Goal: Task Accomplishment & Management: Use online tool/utility

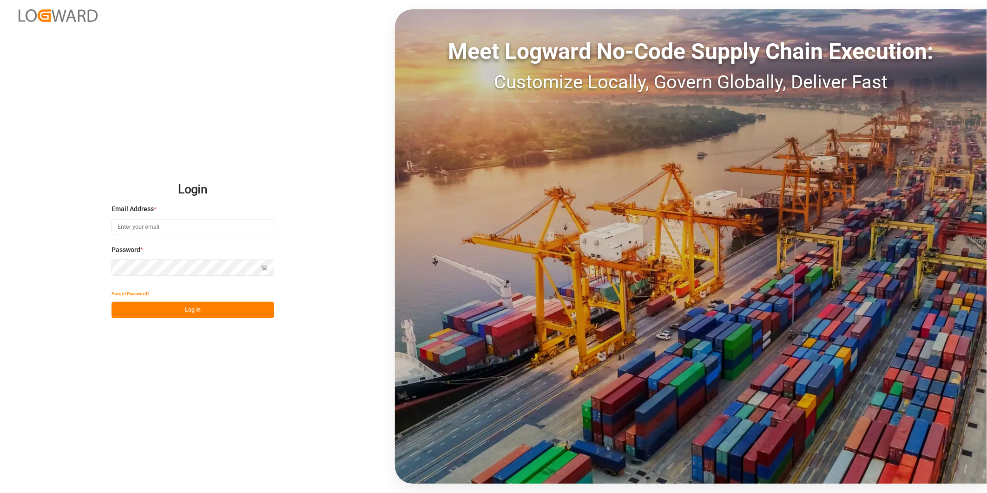
type input "[PERSON_NAME][EMAIL_ADDRESS][PERSON_NAME][DOMAIN_NAME]"
click at [202, 311] on button "Log In" at bounding box center [193, 310] width 163 height 16
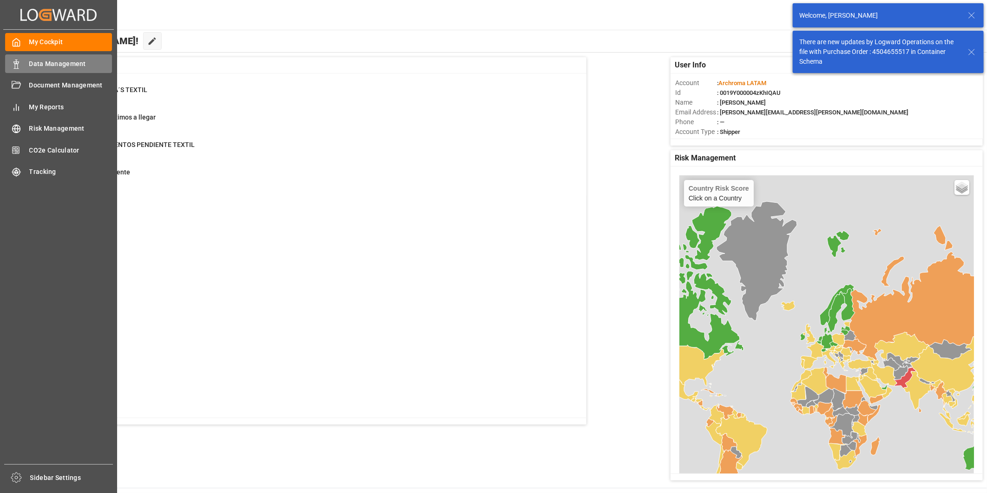
click at [22, 64] on div "Data Management Data Management" at bounding box center [58, 63] width 107 height 18
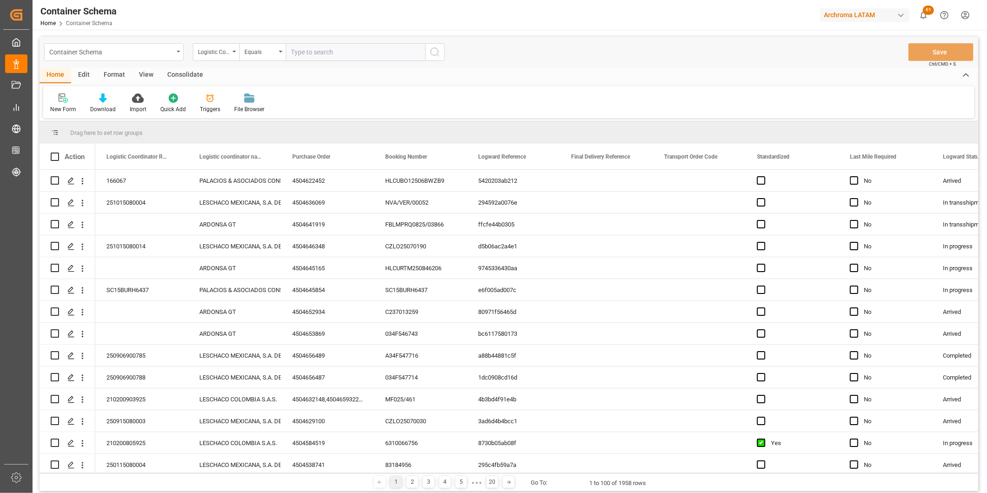
click at [180, 48] on div "Container Schema" at bounding box center [113, 52] width 139 height 18
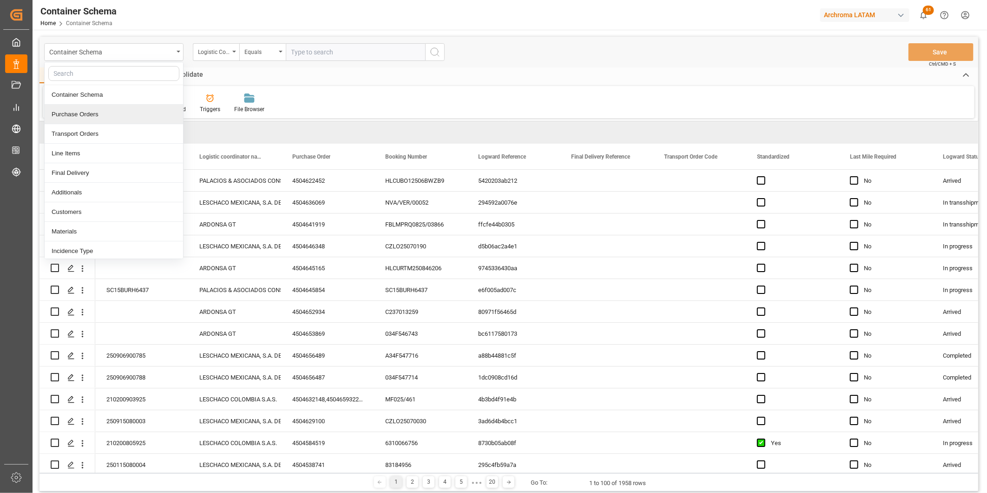
click at [110, 118] on div "Purchase Orders" at bounding box center [114, 115] width 139 height 20
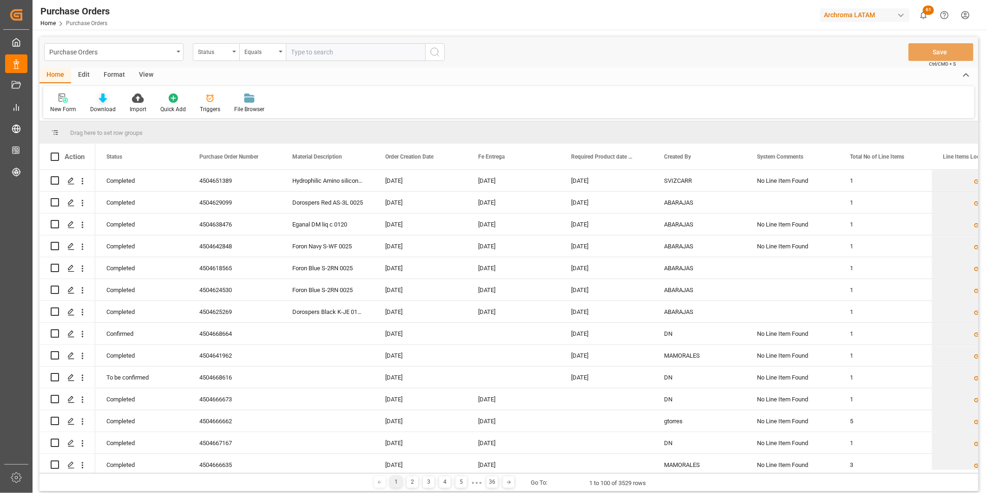
click at [107, 105] on div "Download" at bounding box center [103, 109] width 26 height 8
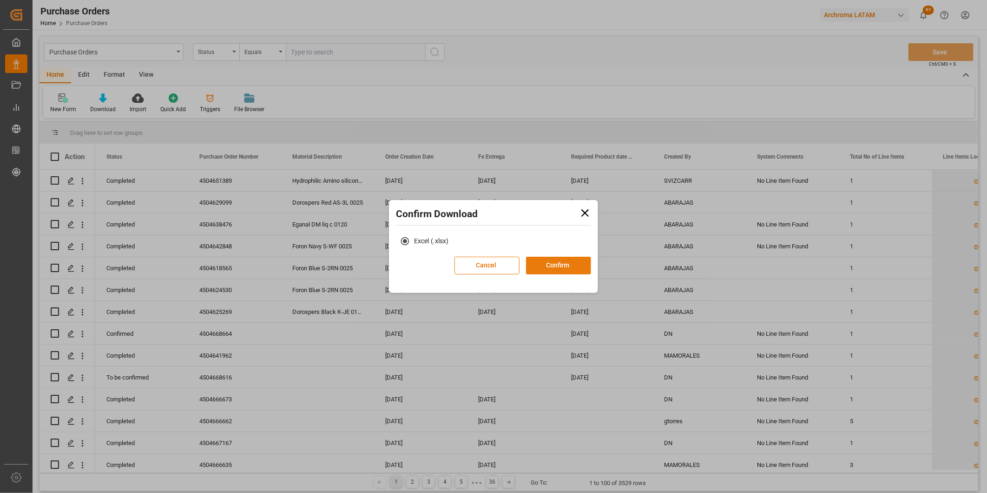
click at [560, 267] on button "Confirm" at bounding box center [558, 266] width 65 height 18
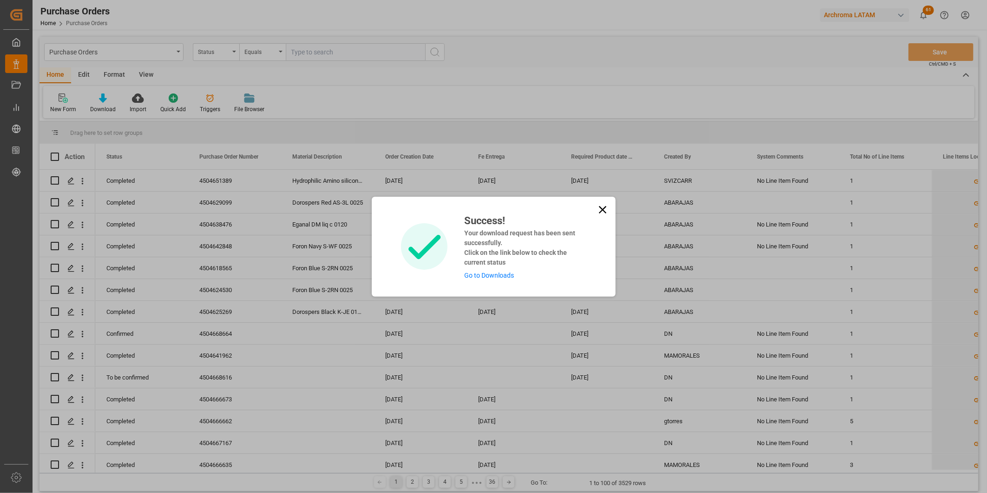
click at [504, 275] on link "Go to Downloads" at bounding box center [489, 274] width 50 height 7
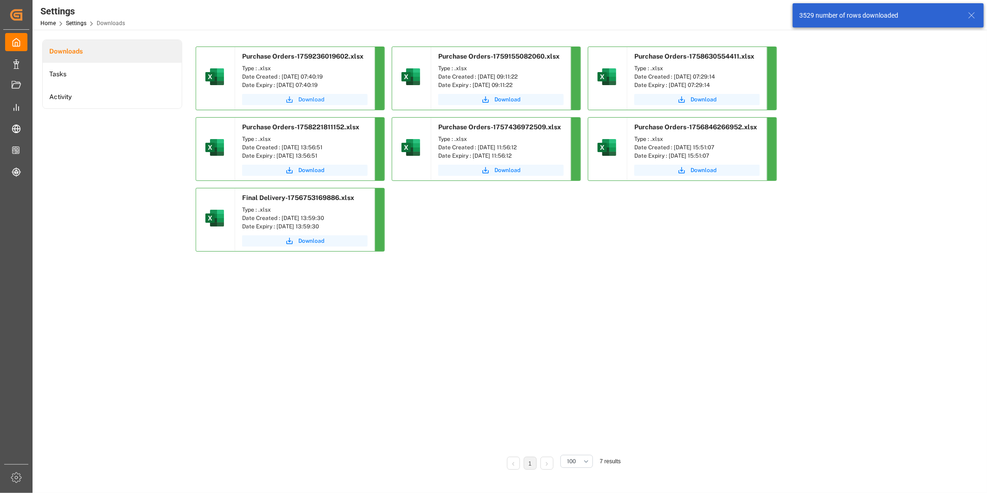
click at [350, 97] on button "Download" at bounding box center [305, 99] width 126 height 11
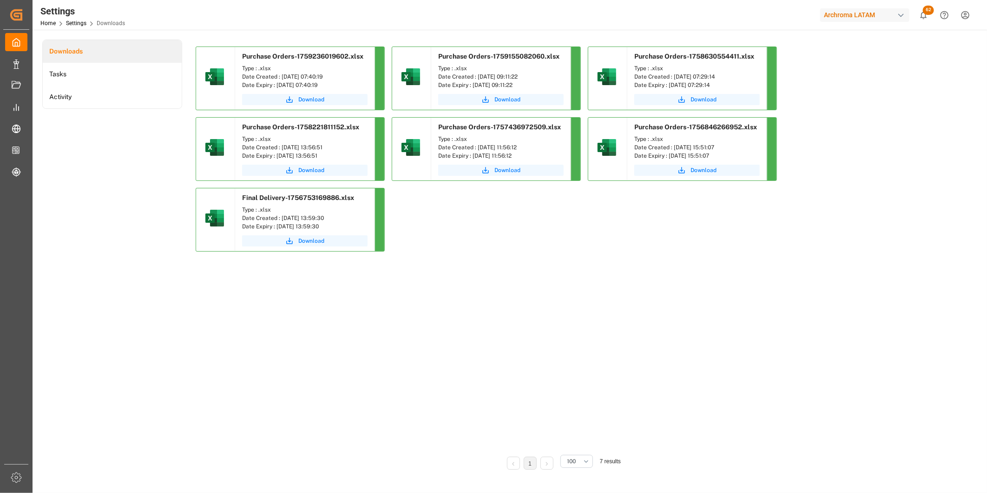
click at [961, 129] on div "Downloads Tasks Activity Purchase Orders-1759236019602.xlsx Type : .xlsx Date C…" at bounding box center [508, 261] width 933 height 443
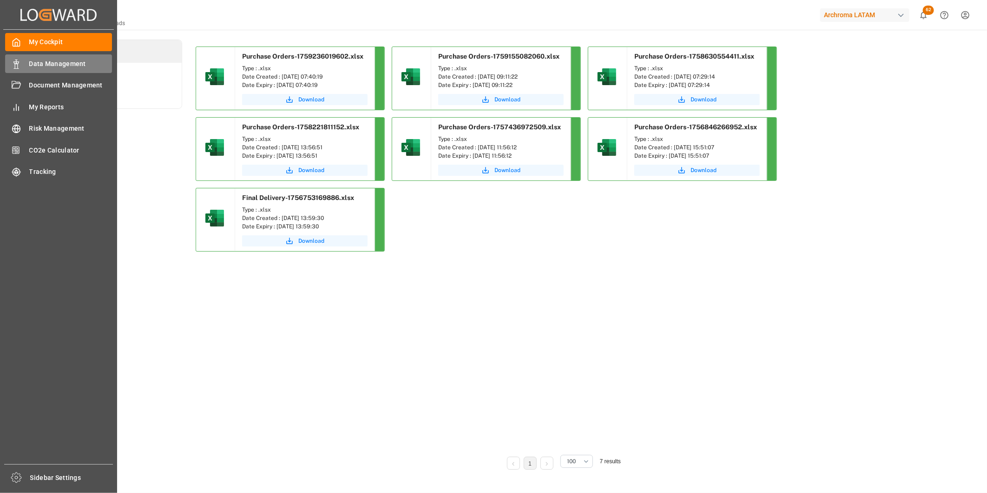
click at [18, 61] on icon at bounding box center [16, 63] width 9 height 9
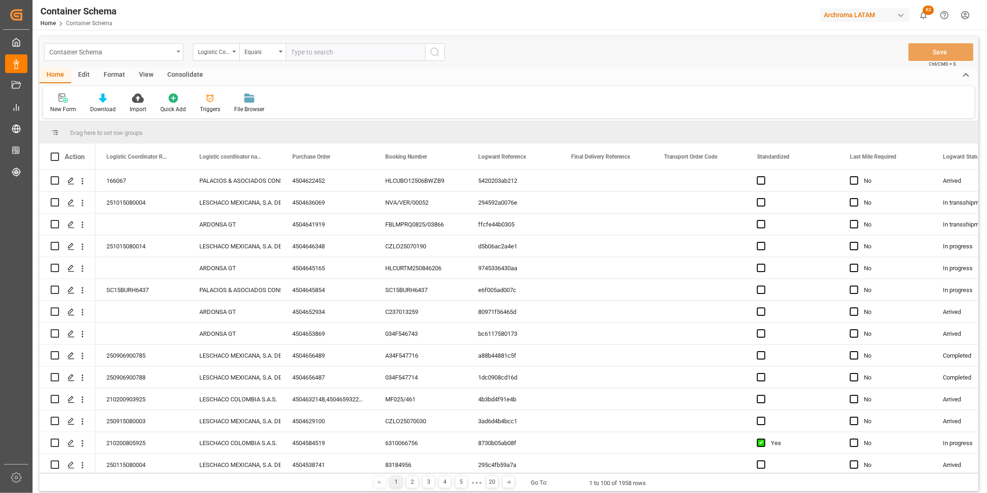
click at [164, 54] on div "Container Schema" at bounding box center [111, 52] width 124 height 12
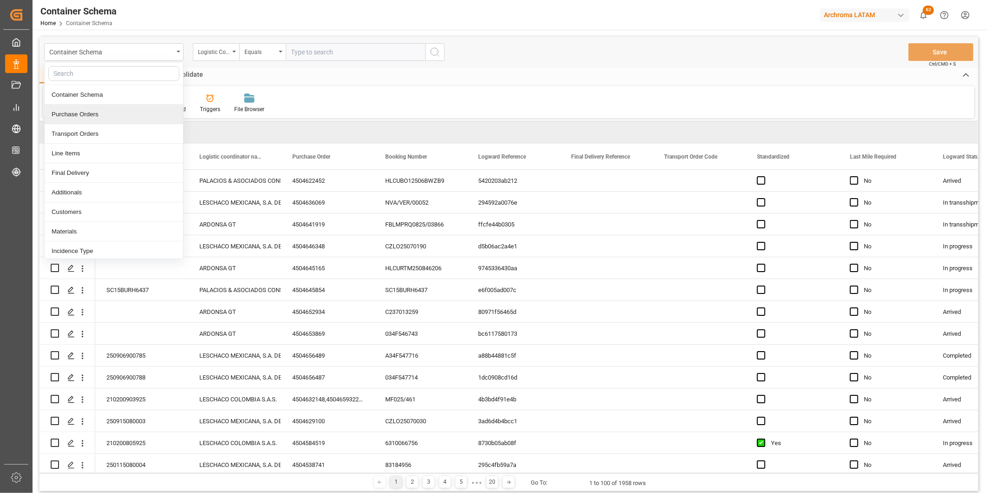
click at [109, 110] on div "Purchase Orders" at bounding box center [114, 115] width 139 height 20
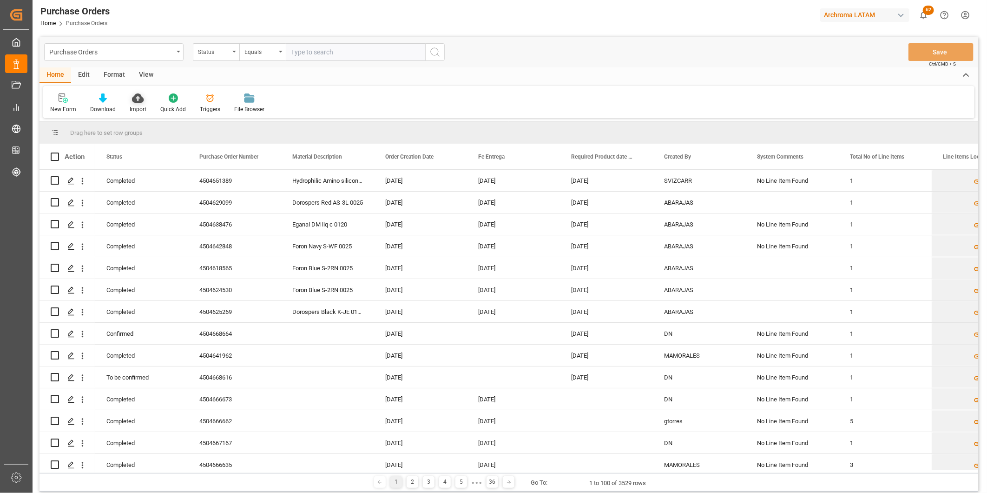
click at [136, 104] on div "Import" at bounding box center [138, 103] width 31 height 20
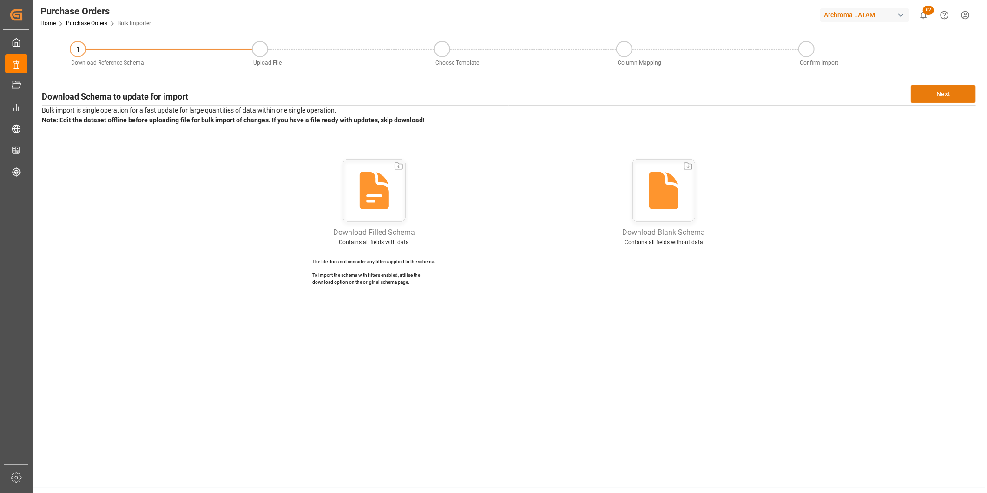
click at [942, 92] on button "Next" at bounding box center [943, 94] width 65 height 18
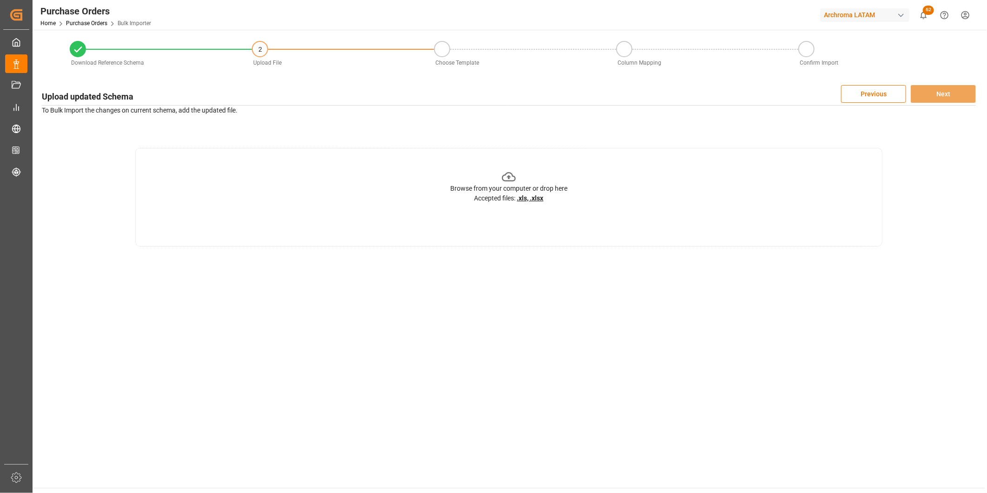
click at [682, 178] on div "Browse from your computer or drop here Accepted files: .xls, .xlsx" at bounding box center [508, 197] width 747 height 99
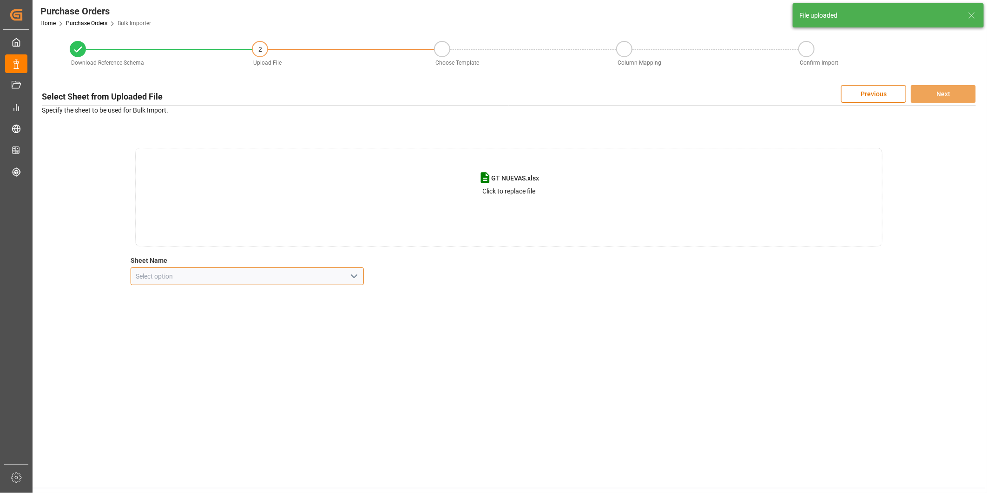
click at [361, 275] on input at bounding box center [248, 276] width 234 height 18
click at [355, 277] on polyline "open menu" at bounding box center [354, 276] width 6 height 3
click at [288, 315] on div "NUEVAS" at bounding box center [247, 317] width 233 height 21
type input "NUEVAS"
click at [938, 86] on button "Next" at bounding box center [943, 94] width 65 height 18
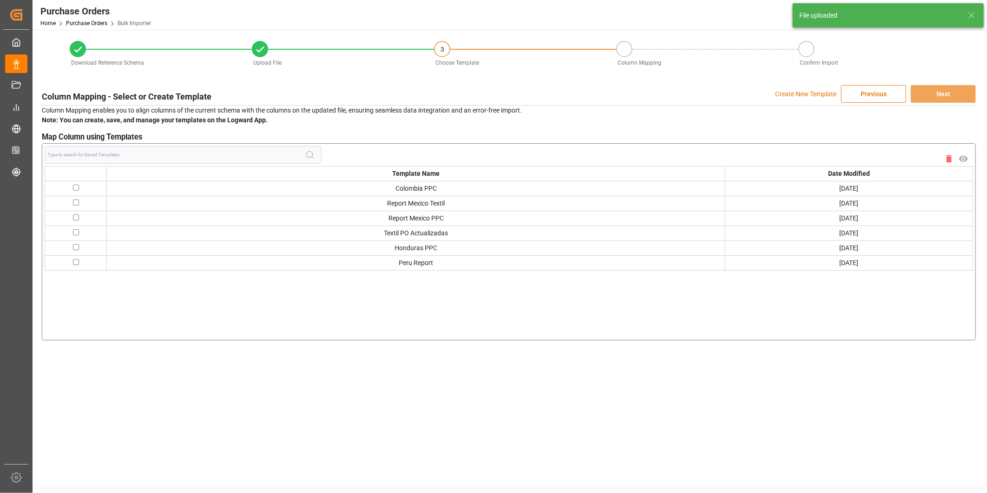
click at [811, 88] on p "Create New Template" at bounding box center [805, 94] width 61 height 18
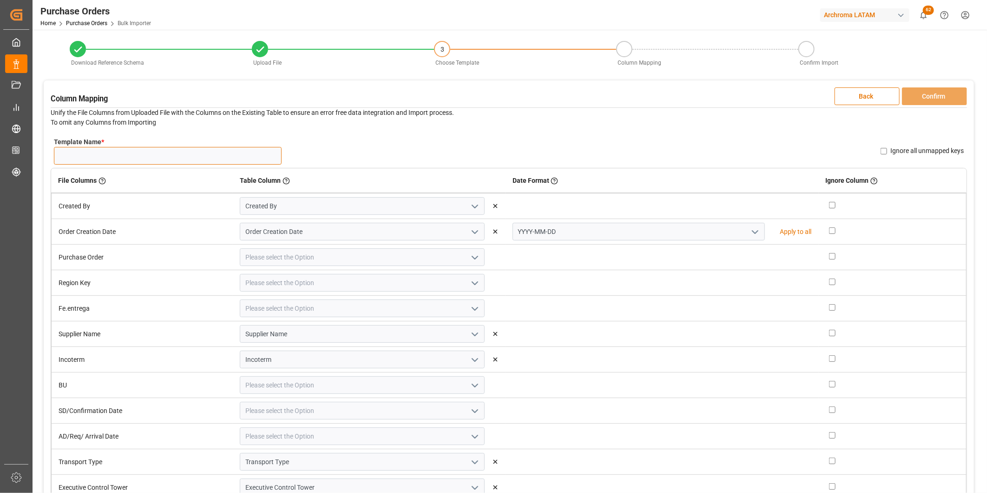
click at [132, 157] on input "Template Name *" at bounding box center [168, 156] width 228 height 18
type input "NUEVAS 30/09"
click at [749, 228] on div "YYYY-MM-DD" at bounding box center [639, 232] width 253 height 18
click at [736, 233] on input "YYYY-MM-DD" at bounding box center [639, 232] width 253 height 18
drag, startPoint x: 752, startPoint y: 234, endPoint x: 742, endPoint y: 233, distance: 9.8
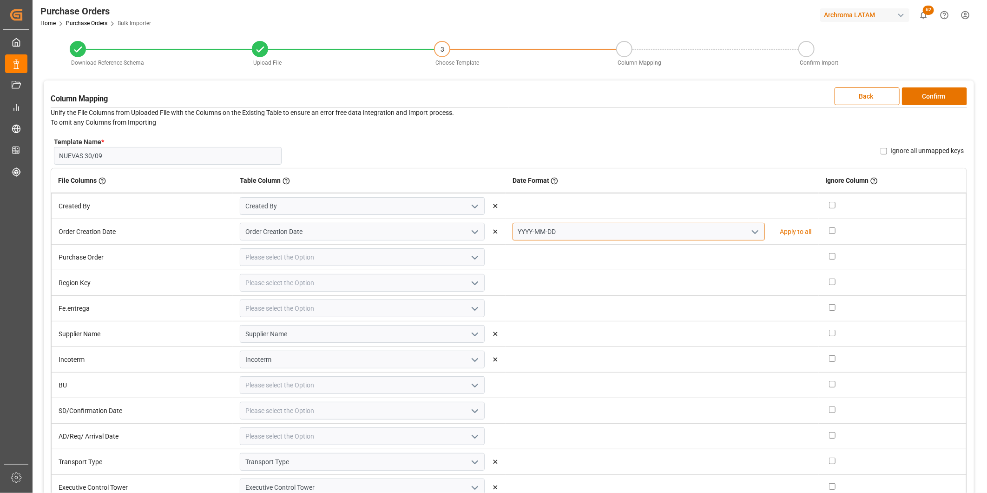
click at [751, 233] on div "YYYY-MM-DD" at bounding box center [639, 232] width 253 height 18
click at [750, 233] on icon "open menu" at bounding box center [755, 231] width 11 height 11
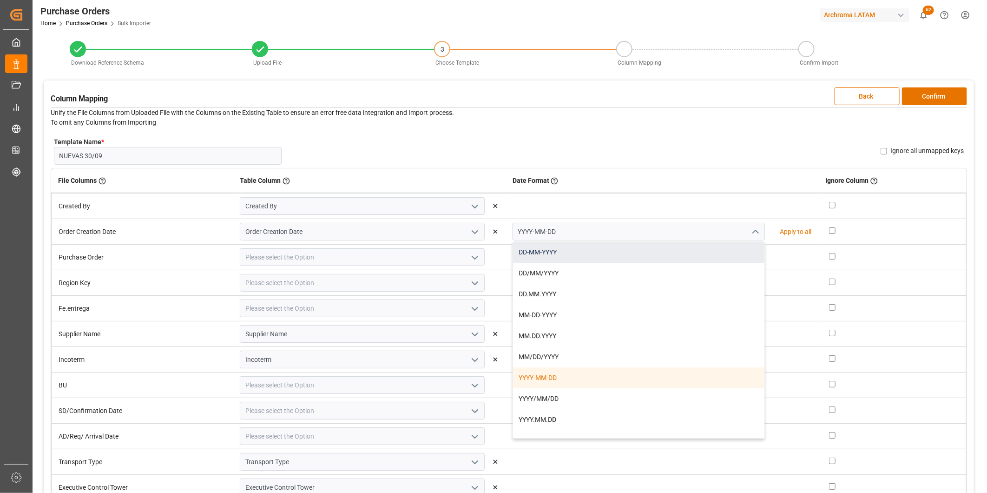
click at [714, 248] on div "DD-MM-YYYY" at bounding box center [639, 252] width 252 height 21
type input "DD-MM-YYYY"
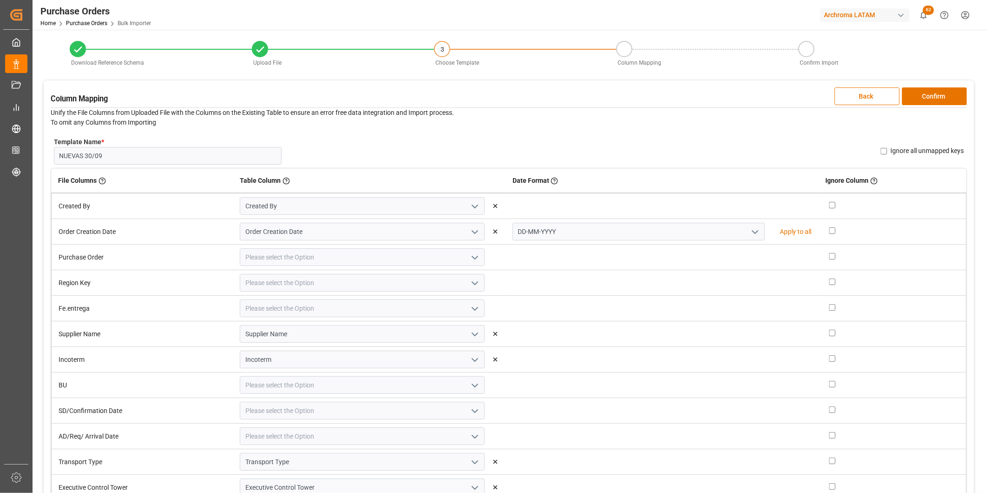
click at [473, 257] on icon "open menu" at bounding box center [474, 257] width 11 height 11
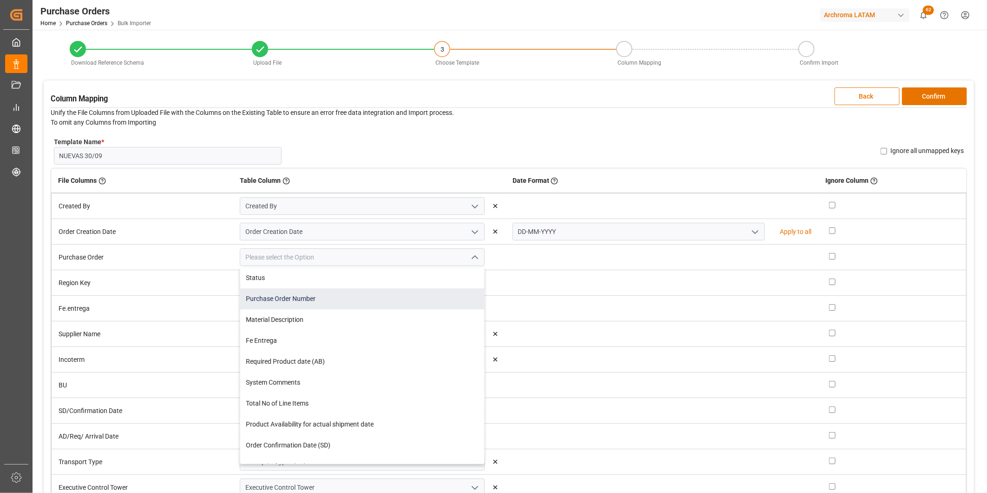
click at [379, 298] on div "Purchase Order Number" at bounding box center [362, 298] width 244 height 21
type input "Purchase Order Number"
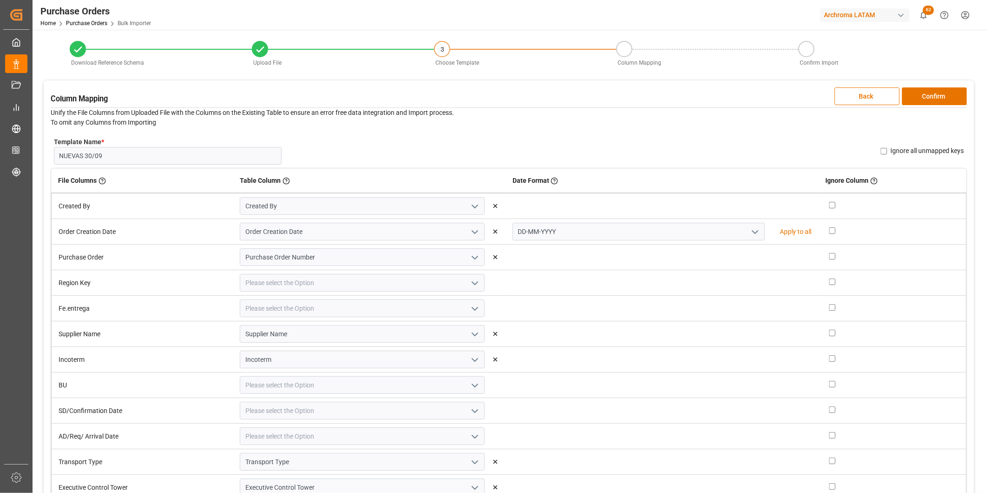
click at [470, 286] on icon "open menu" at bounding box center [474, 283] width 11 height 11
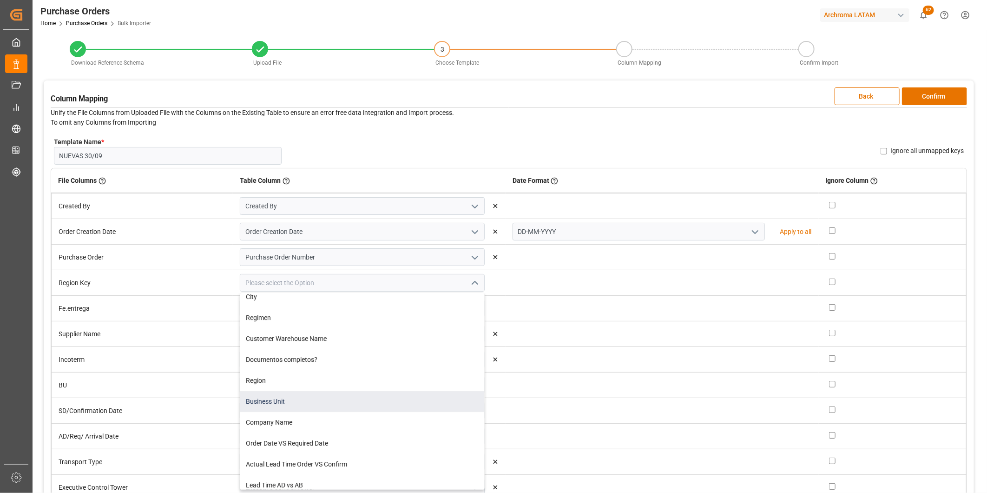
scroll to position [258, 0]
click at [361, 389] on div "Region" at bounding box center [362, 380] width 244 height 21
type input "Region"
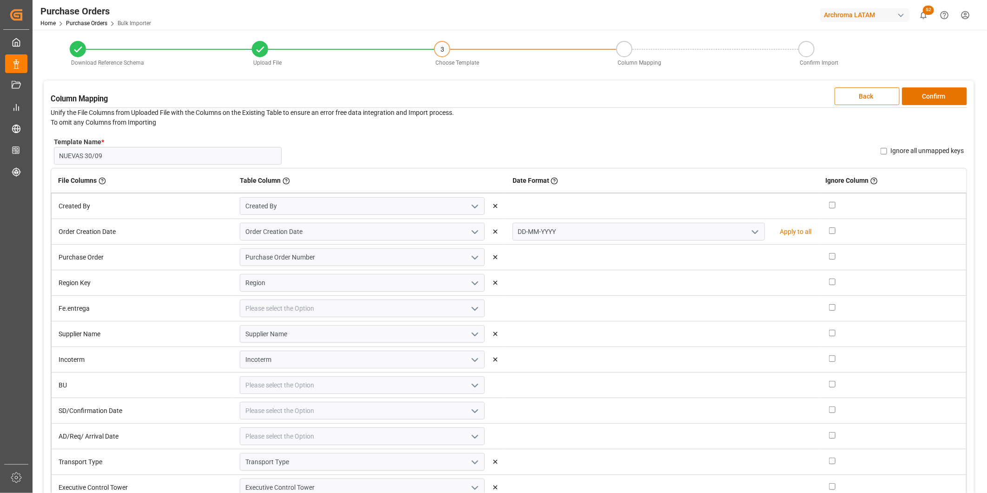
click at [472, 308] on polyline "open menu" at bounding box center [475, 308] width 6 height 3
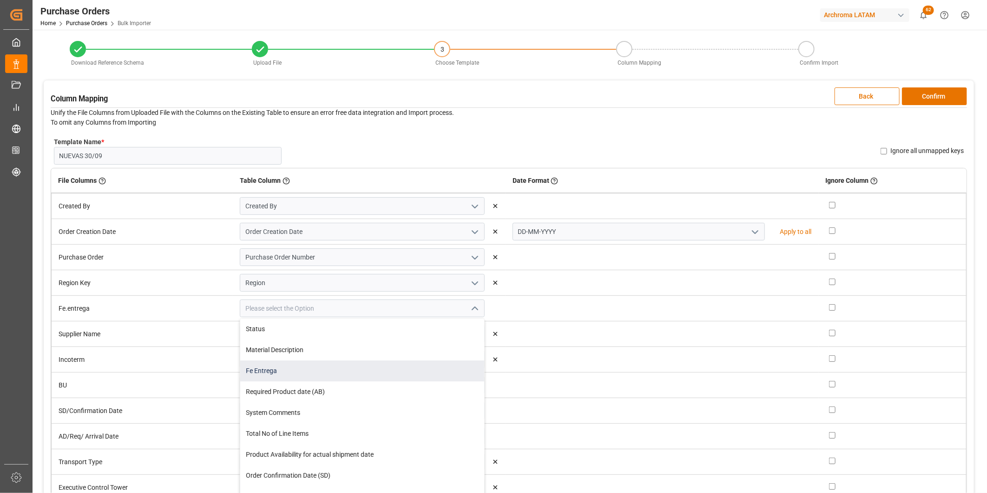
click at [384, 370] on div "Fe Entrega" at bounding box center [362, 370] width 244 height 21
type input "Fe Entrega"
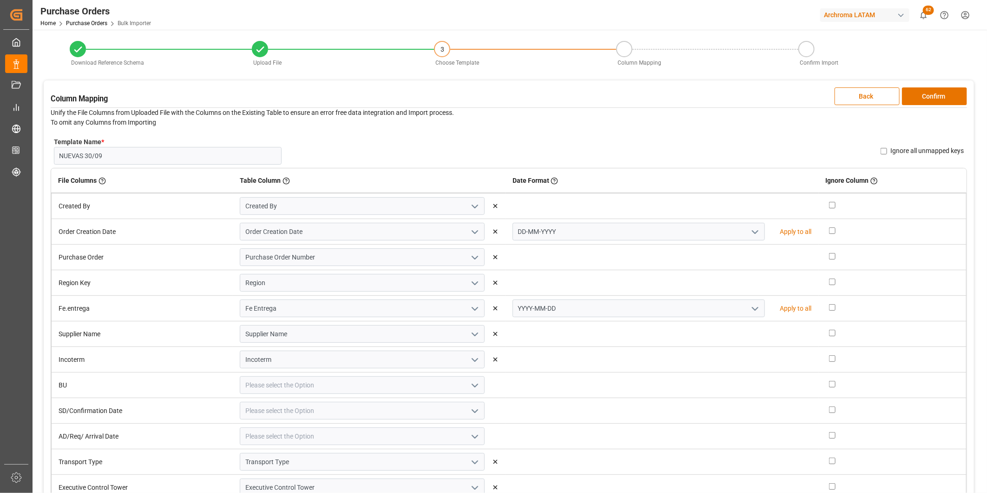
click at [750, 311] on icon "open menu" at bounding box center [755, 308] width 11 height 11
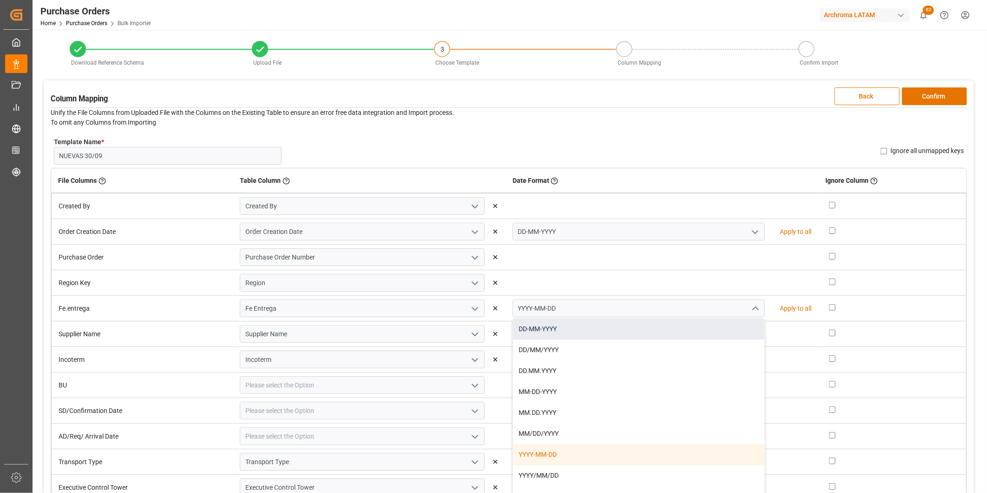
click at [723, 326] on div "DD-MM-YYYY" at bounding box center [639, 328] width 252 height 21
type input "DD-MM-YYYY"
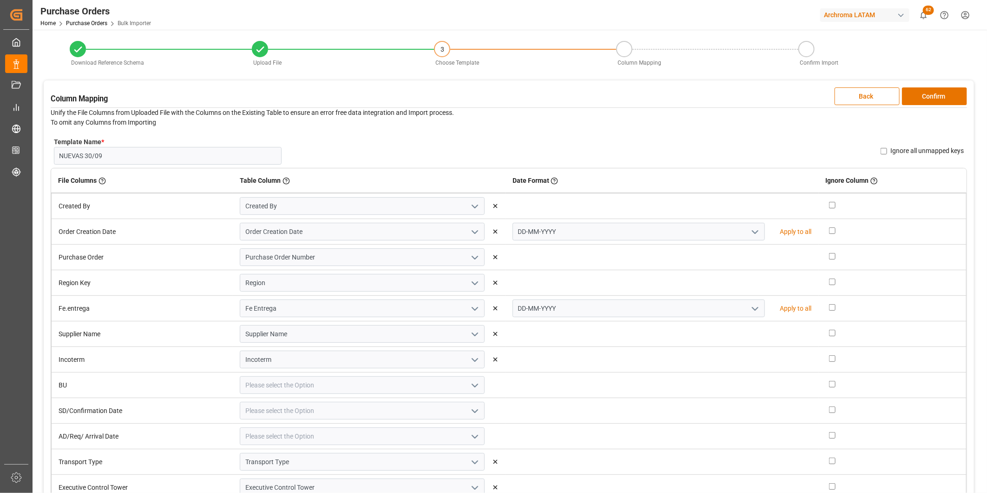
click at [471, 383] on icon "open menu" at bounding box center [474, 385] width 11 height 11
click at [414, 433] on div "Business Unit" at bounding box center [362, 434] width 244 height 21
type input "Business Unit"
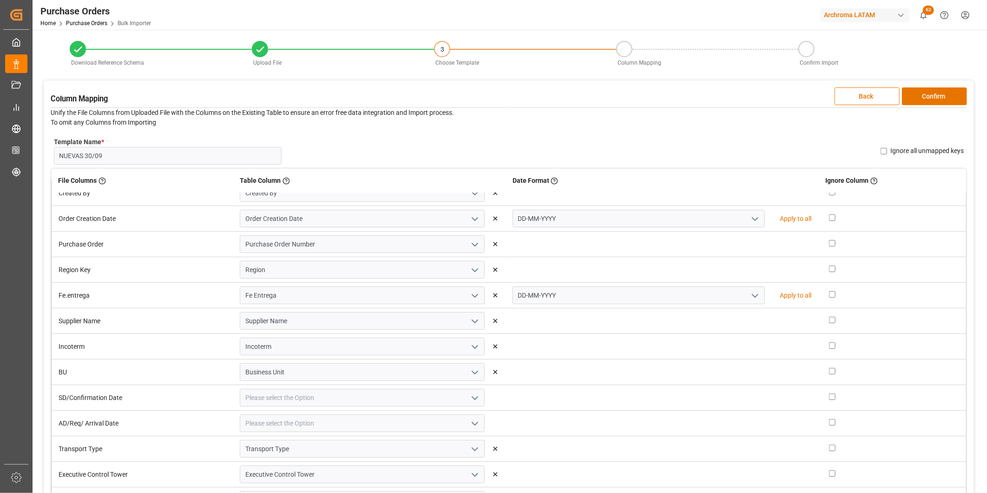
click at [474, 397] on icon "open menu" at bounding box center [474, 397] width 11 height 11
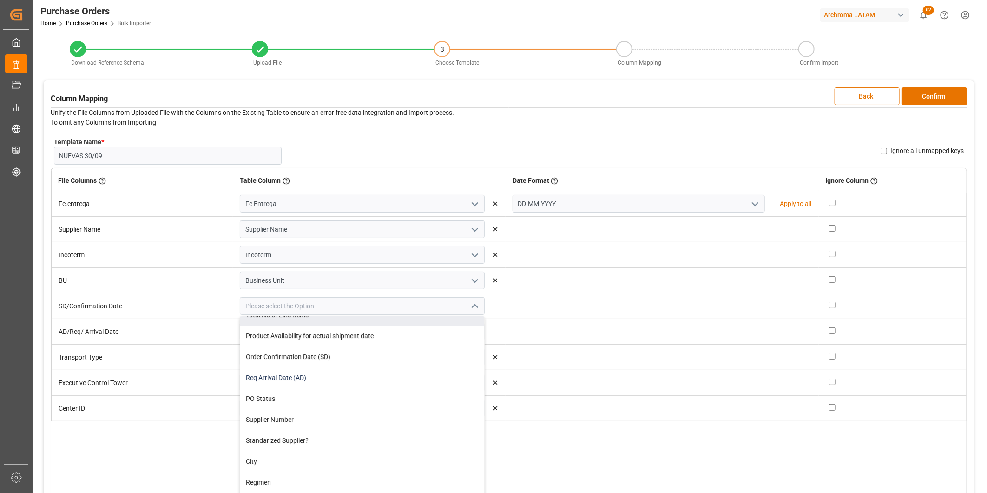
scroll to position [103, 0]
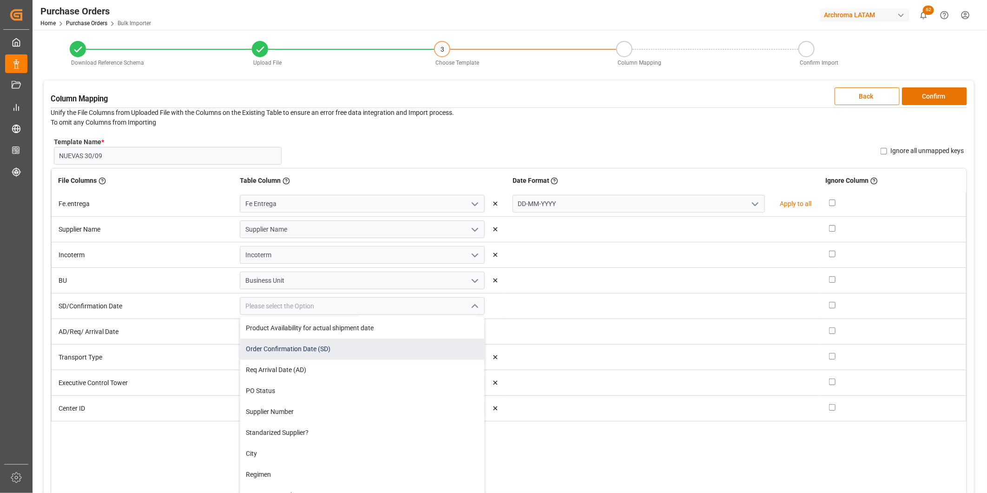
click at [407, 351] on div "Order Confirmation Date (SD)" at bounding box center [362, 348] width 244 height 21
type input "Order Confirmation Date (SD)"
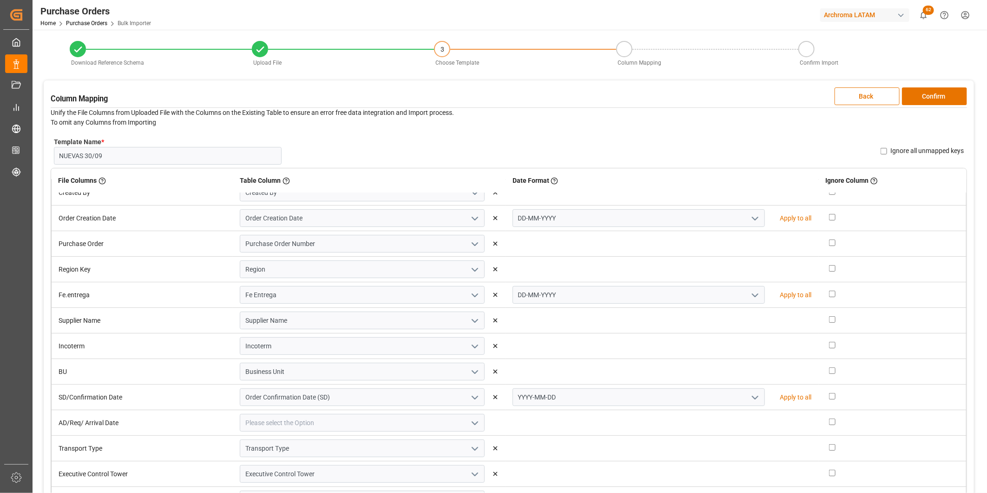
click at [750, 400] on icon "open menu" at bounding box center [755, 397] width 11 height 11
click at [707, 417] on div "DD-MM-YYYY" at bounding box center [639, 417] width 252 height 21
type input "DD-MM-YYYY"
click at [470, 425] on icon "open menu" at bounding box center [474, 423] width 11 height 11
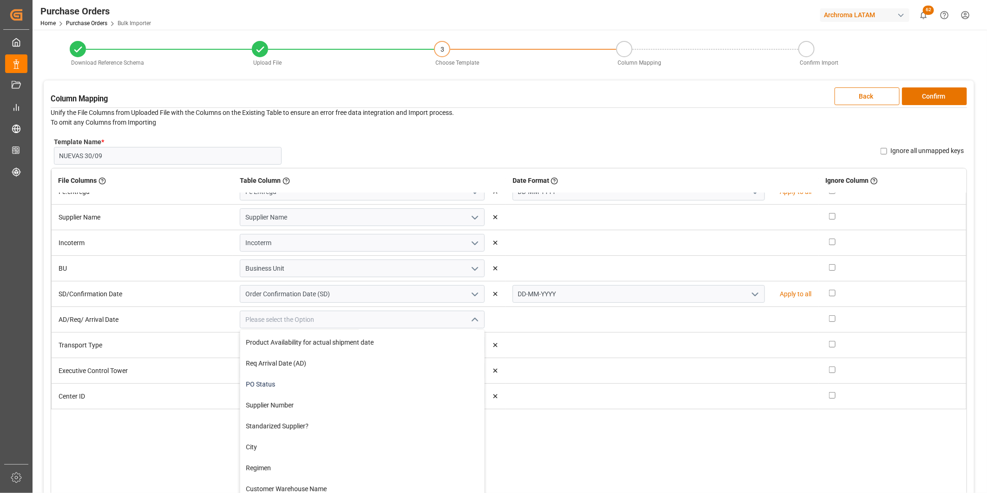
scroll to position [103, 0]
click at [391, 364] on div "Req Arrival Date (AD)" at bounding box center [362, 362] width 244 height 21
type input "Req Arrival Date (AD)"
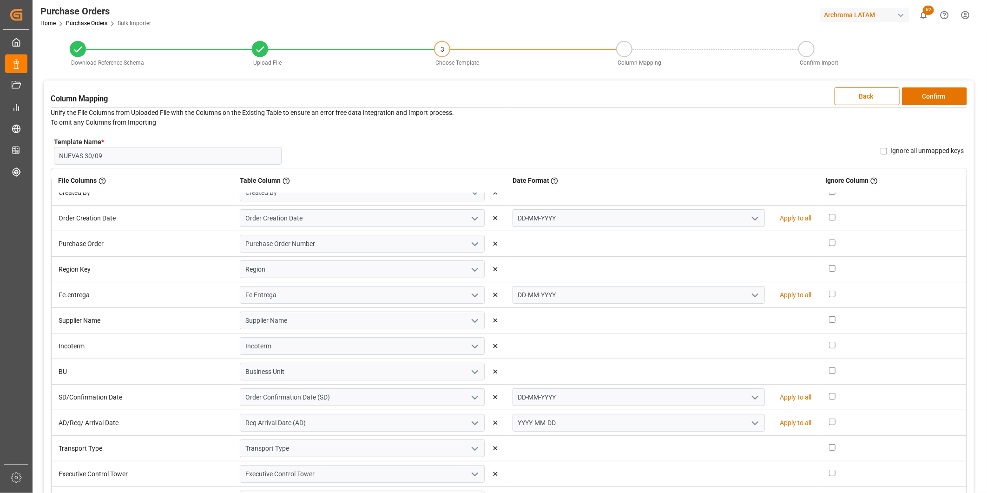
scroll to position [14, 0]
click at [750, 426] on icon "open menu" at bounding box center [755, 422] width 11 height 11
click at [707, 438] on div "DD-MM-YYYY" at bounding box center [639, 442] width 252 height 21
type input "DD-MM-YYYY"
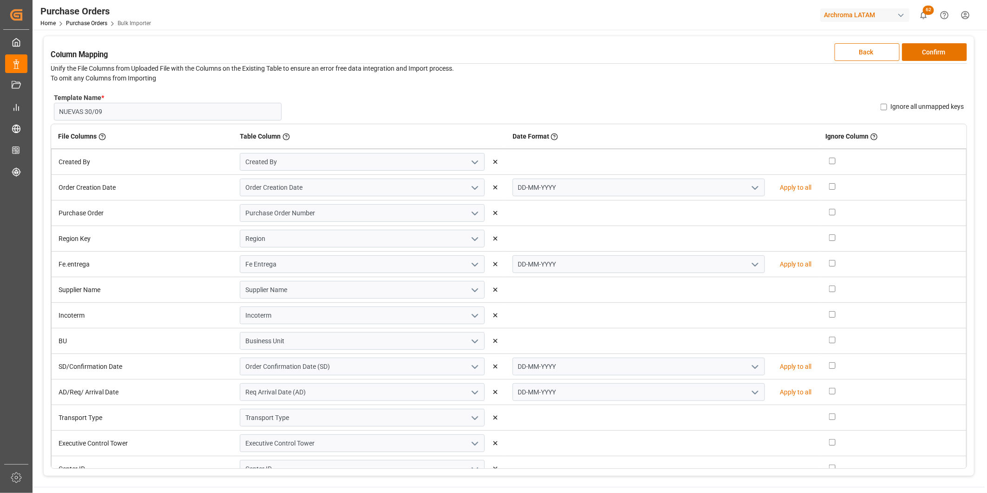
scroll to position [0, 0]
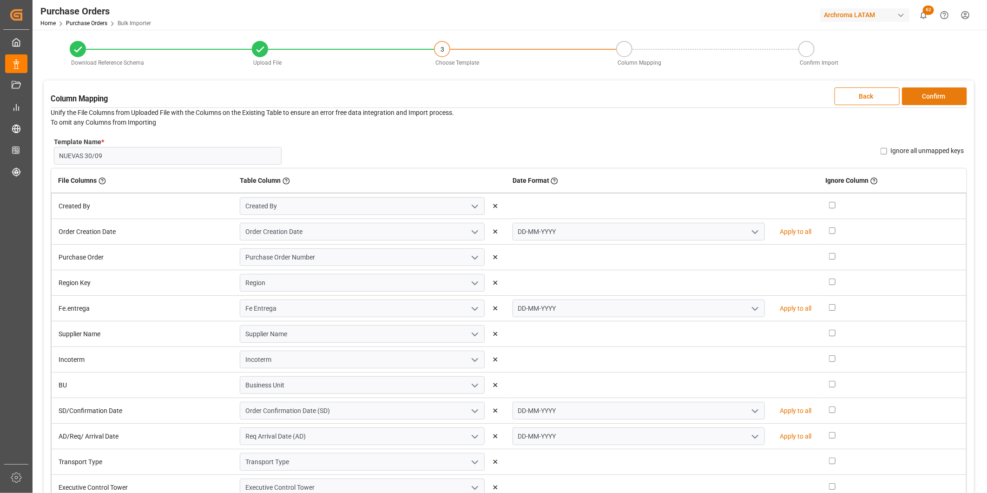
click at [950, 94] on button "Confirm" at bounding box center [934, 96] width 65 height 18
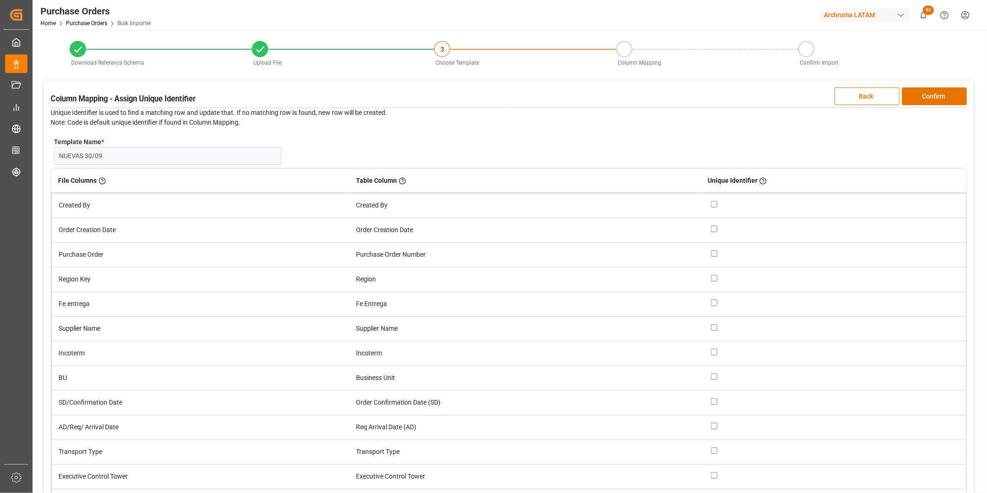
click at [718, 251] on input "checkbox" at bounding box center [714, 253] width 7 height 7
checkbox input "true"
click at [945, 104] on button "Confirm" at bounding box center [934, 96] width 65 height 18
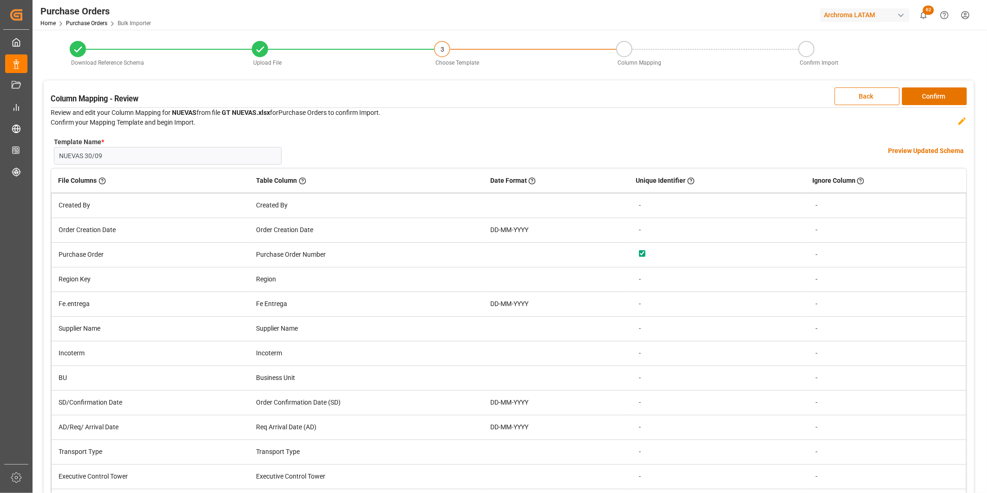
click at [918, 146] on h4 "Preview Updated Schema" at bounding box center [926, 151] width 76 height 10
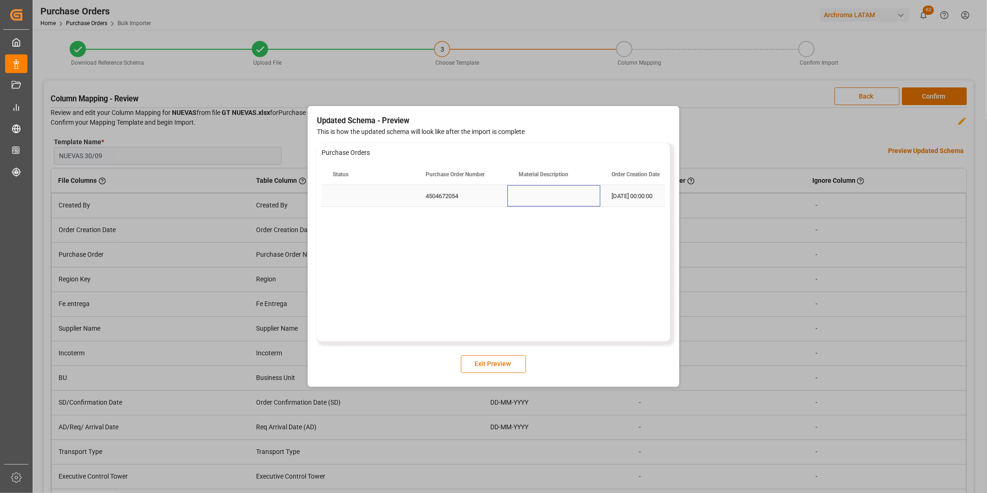
click at [522, 202] on div "Press SPACE to select this row." at bounding box center [554, 195] width 93 height 21
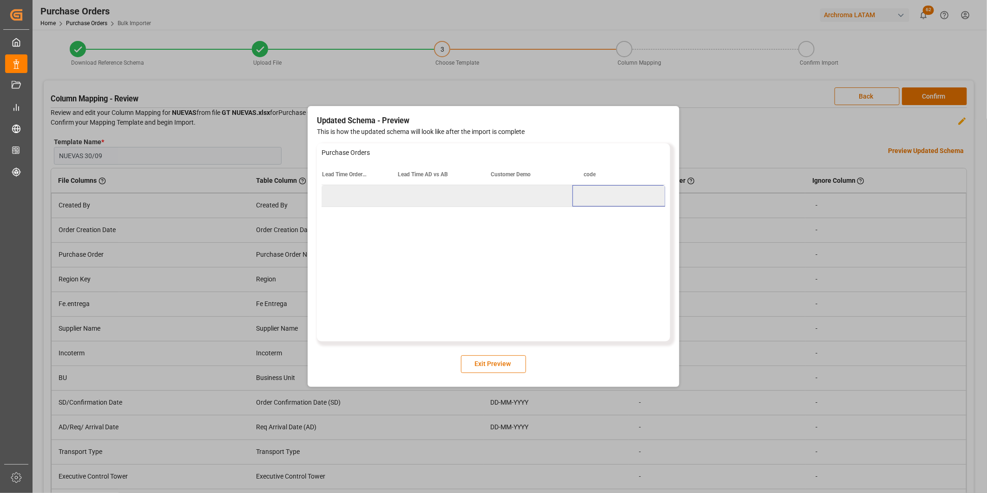
scroll to position [0, 2631]
click at [515, 358] on button "Exit Preview" at bounding box center [493, 364] width 65 height 18
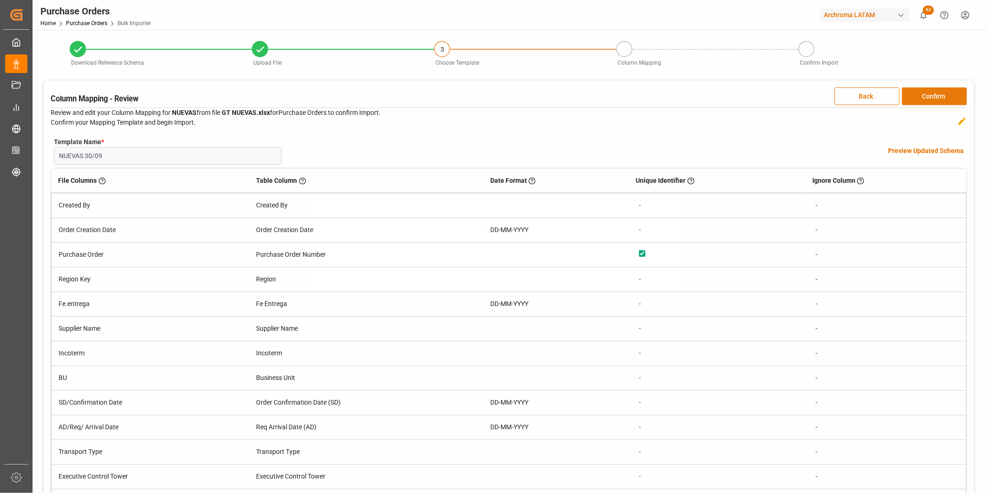
click at [923, 104] on button "Confirm" at bounding box center [934, 96] width 65 height 18
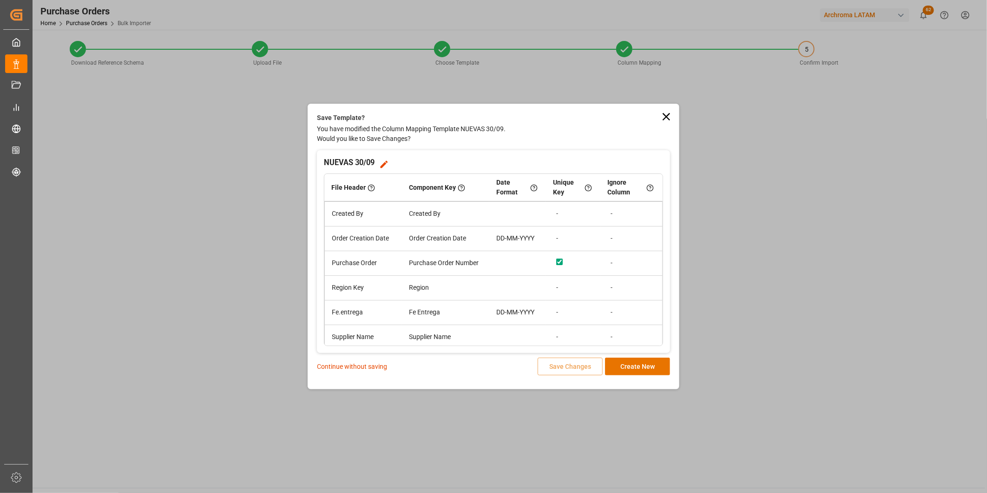
click at [341, 370] on p "Continue without saving" at bounding box center [352, 367] width 70 height 10
click at [343, 363] on p "Continue without saving" at bounding box center [352, 367] width 70 height 10
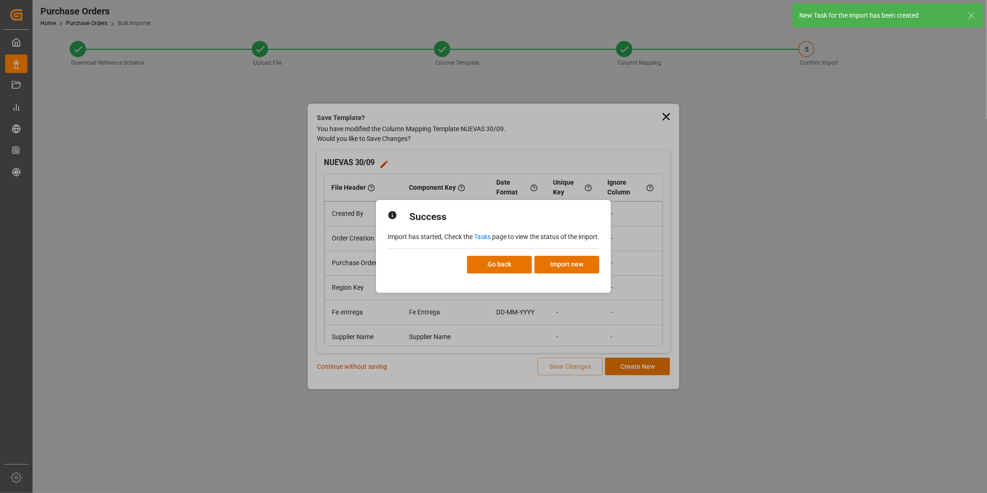
click at [484, 238] on link "Tasks" at bounding box center [482, 236] width 17 height 7
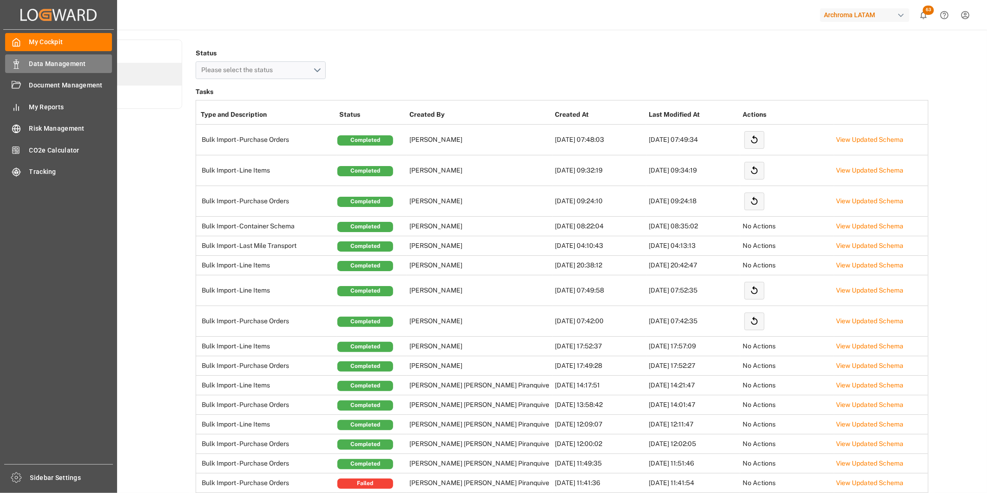
click at [16, 67] on icon at bounding box center [16, 63] width 9 height 9
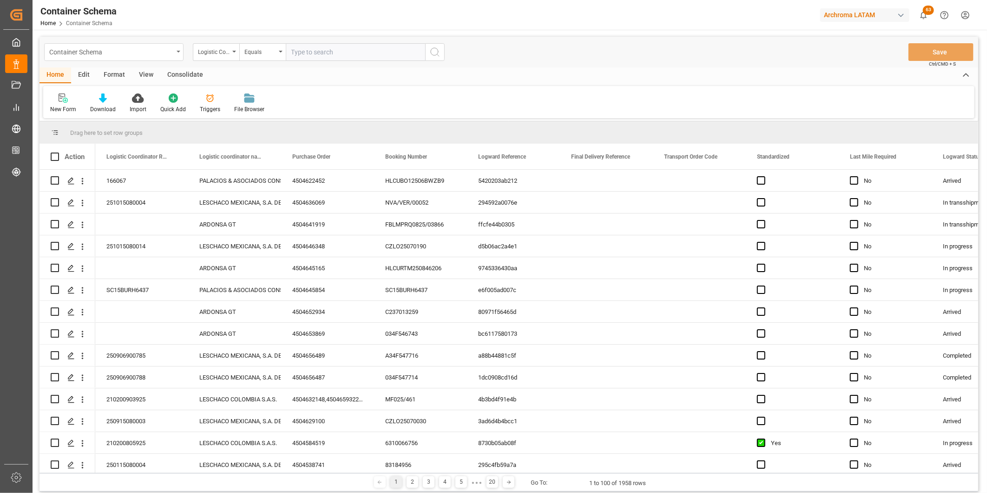
click at [176, 52] on div "Container Schema" at bounding box center [113, 52] width 139 height 18
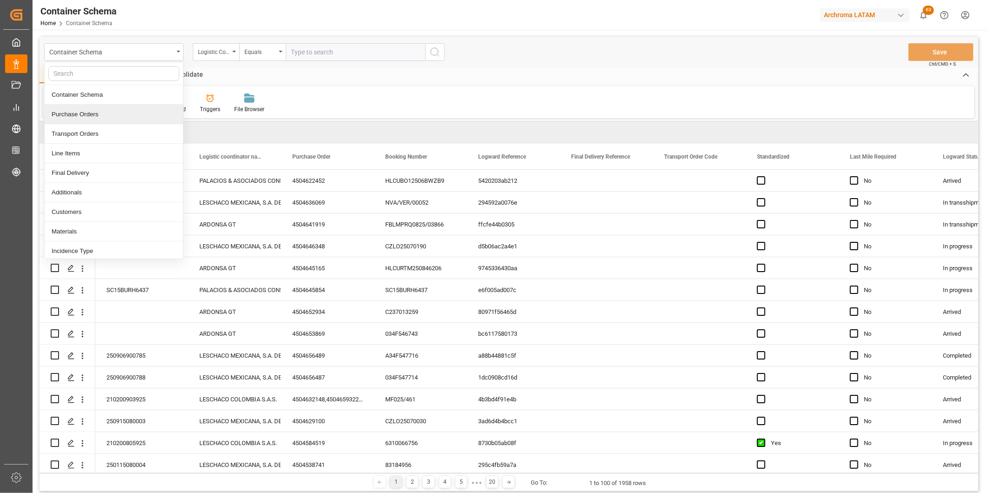
click at [142, 108] on div "Purchase Orders" at bounding box center [114, 115] width 139 height 20
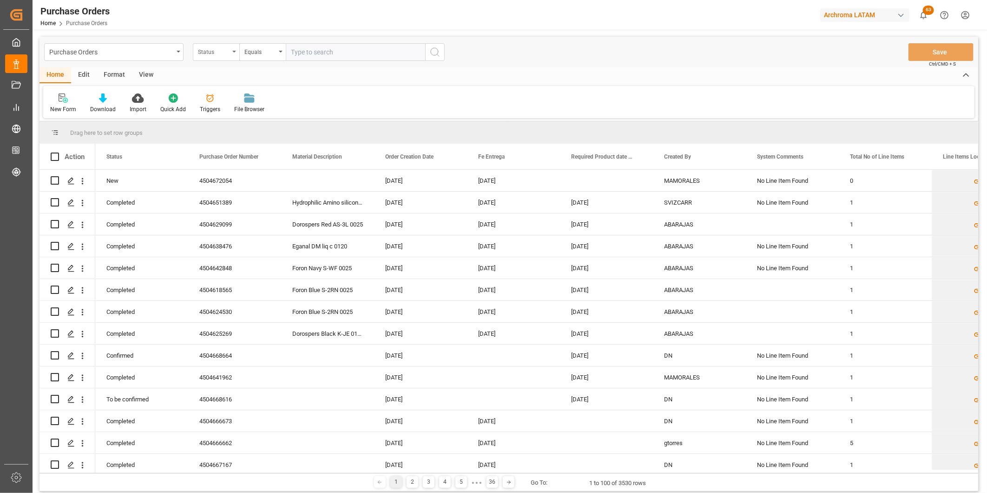
click at [212, 51] on div "Status" at bounding box center [214, 51] width 32 height 11
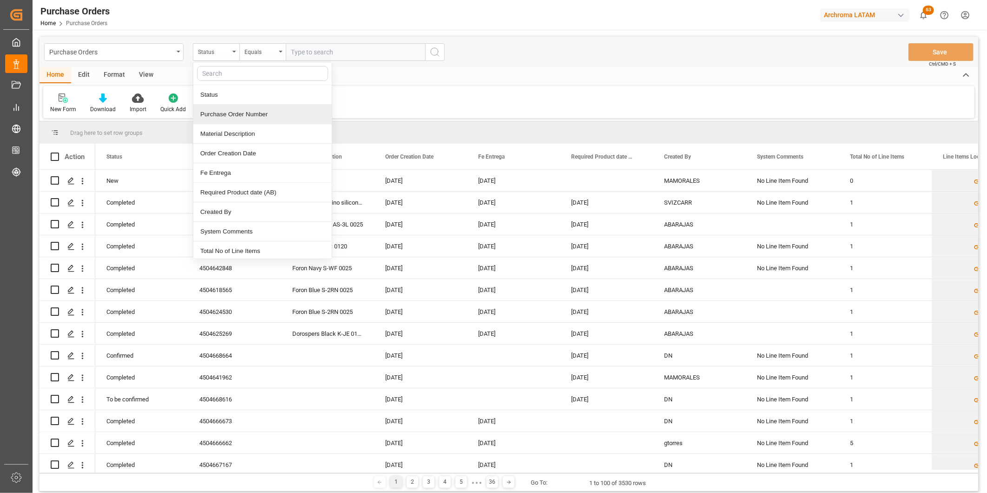
click at [238, 117] on div "Purchase Order Number" at bounding box center [262, 115] width 139 height 20
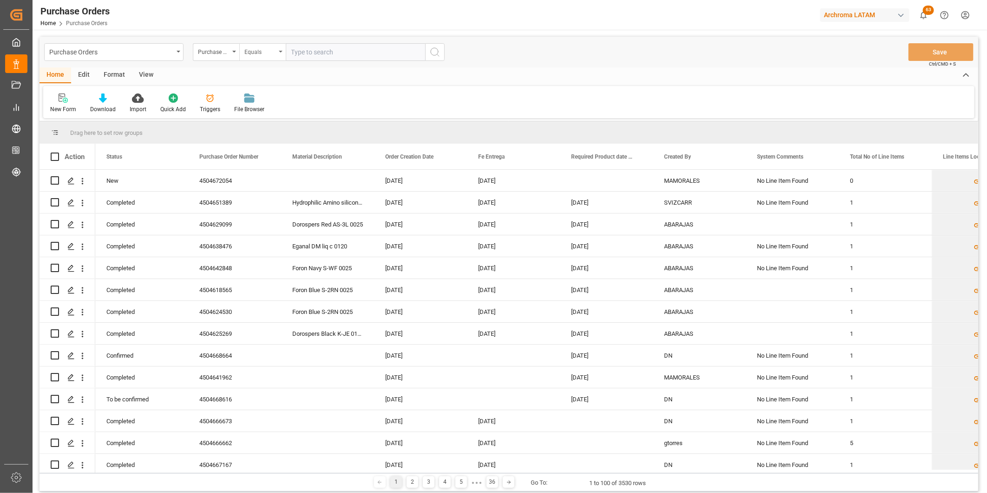
click at [254, 51] on div "Equals" at bounding box center [261, 51] width 32 height 11
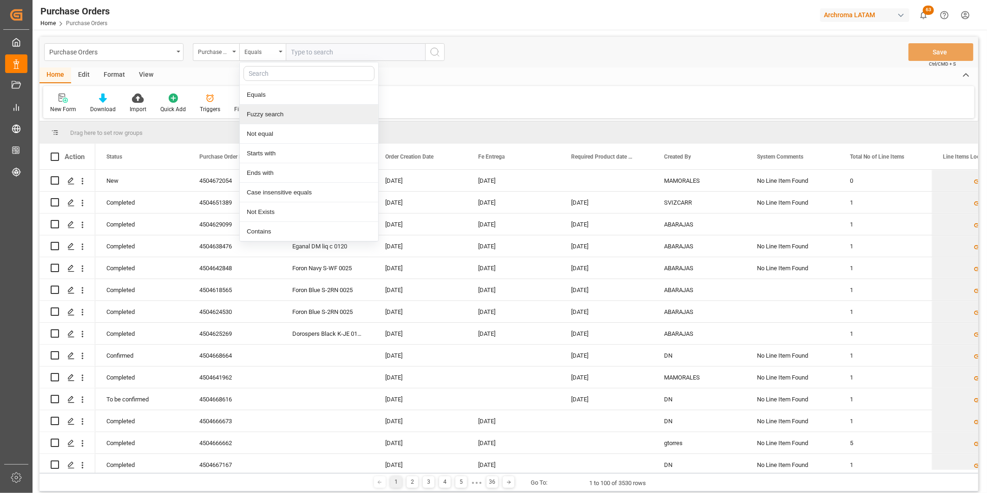
click at [282, 114] on div "Fuzzy search" at bounding box center [309, 115] width 139 height 20
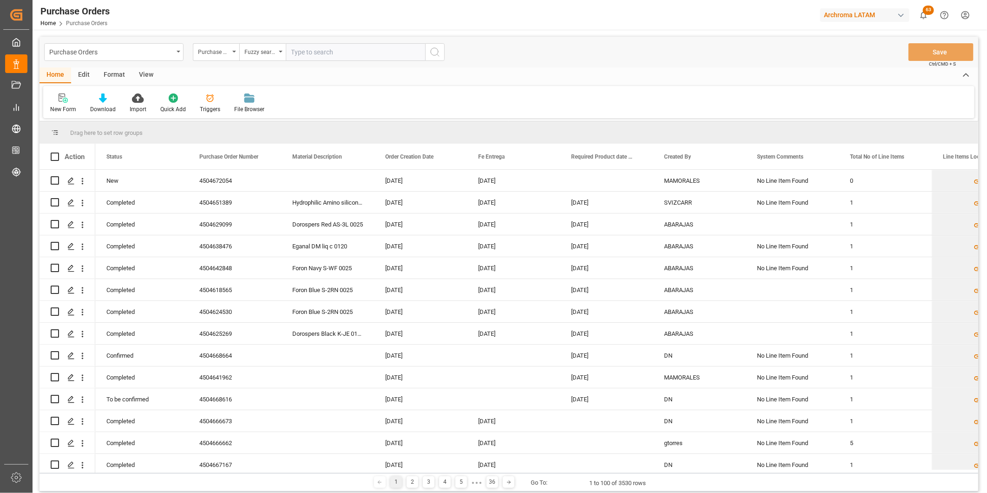
paste input "4504672054"
type input "4504672054"
click at [436, 53] on icon "search button" at bounding box center [435, 51] width 11 height 11
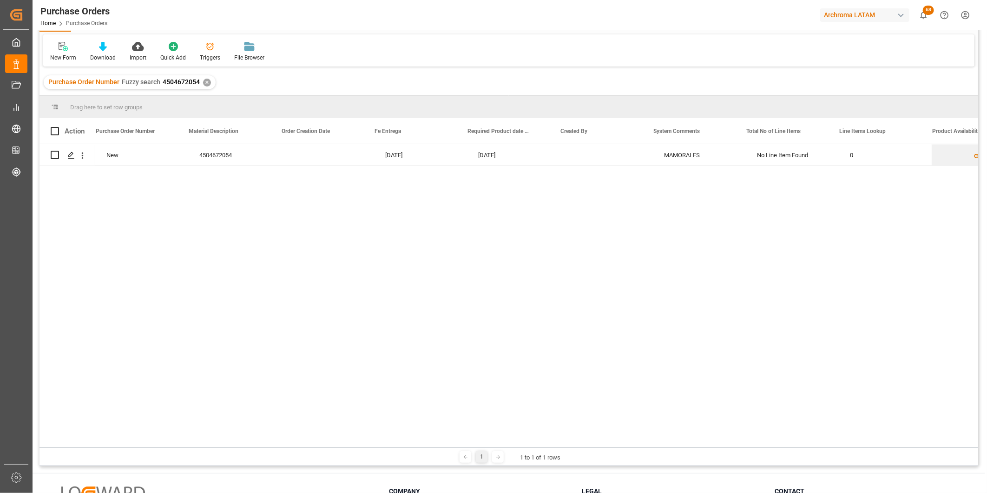
scroll to position [0, 136]
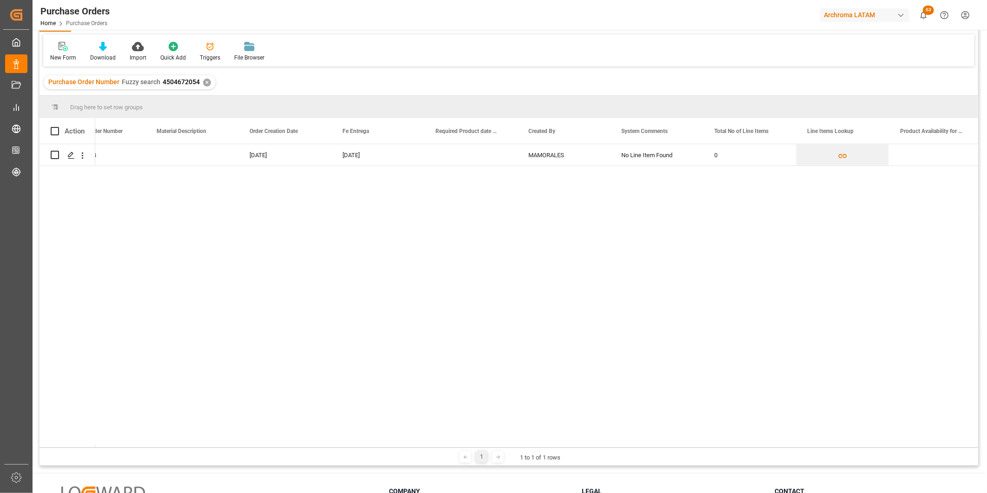
drag, startPoint x: 254, startPoint y: 449, endPoint x: 326, endPoint y: 451, distance: 72.1
click at [326, 451] on div "1 1 to 1 of 1 rows" at bounding box center [509, 456] width 939 height 19
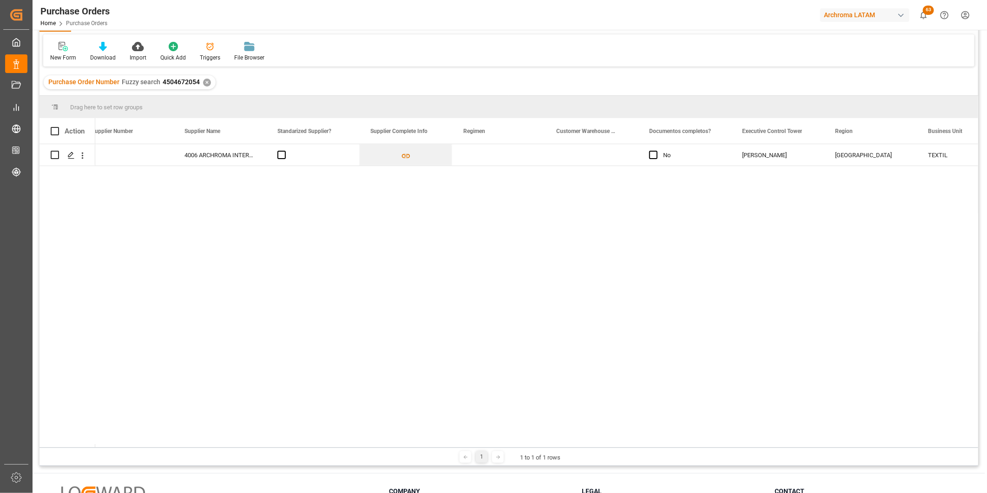
scroll to position [0, 1587]
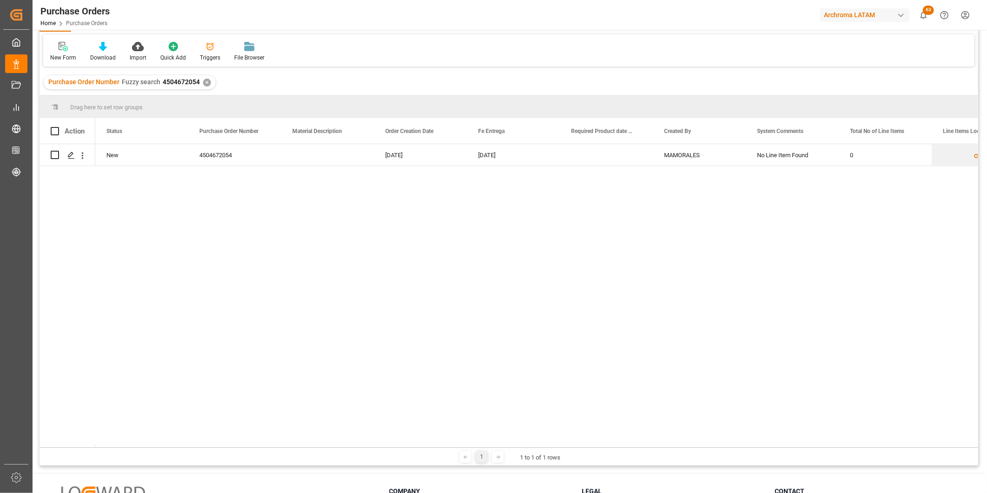
click at [205, 80] on div "✕" at bounding box center [207, 83] width 8 height 8
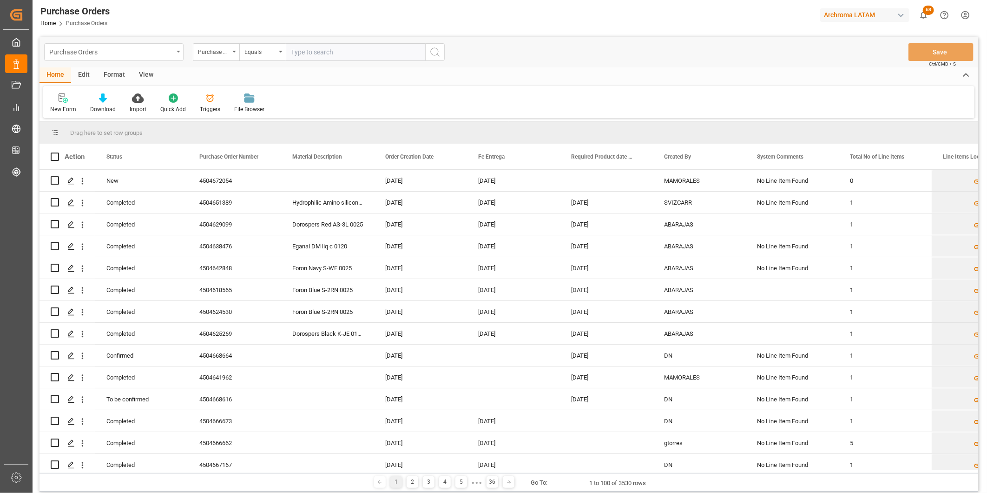
click at [168, 53] on div "Purchase Orders" at bounding box center [111, 52] width 124 height 12
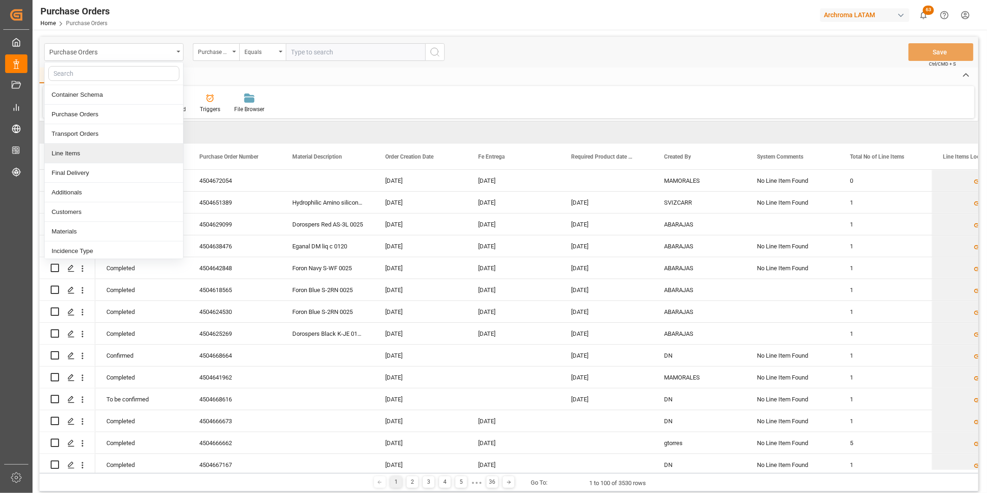
click at [99, 155] on div "Line Items" at bounding box center [114, 154] width 139 height 20
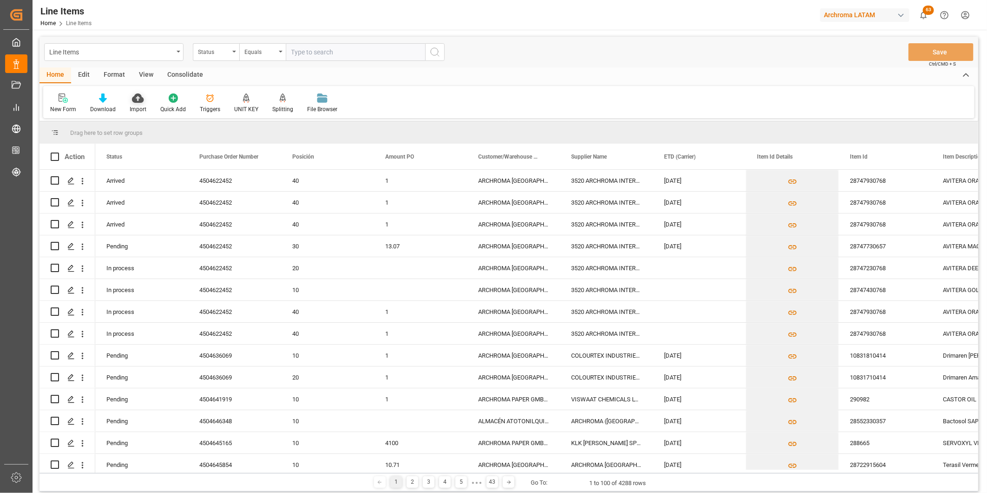
click at [142, 100] on icon at bounding box center [138, 97] width 12 height 9
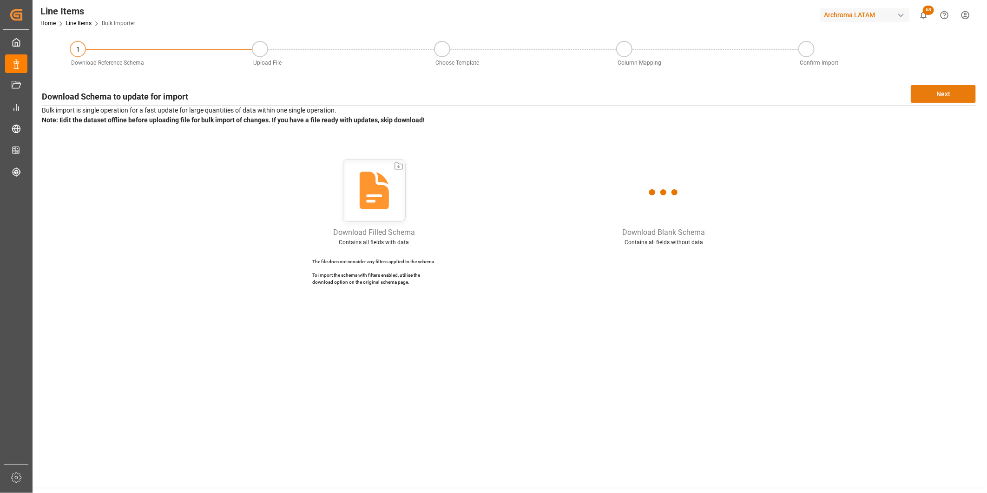
click at [949, 99] on button "Next" at bounding box center [943, 94] width 65 height 18
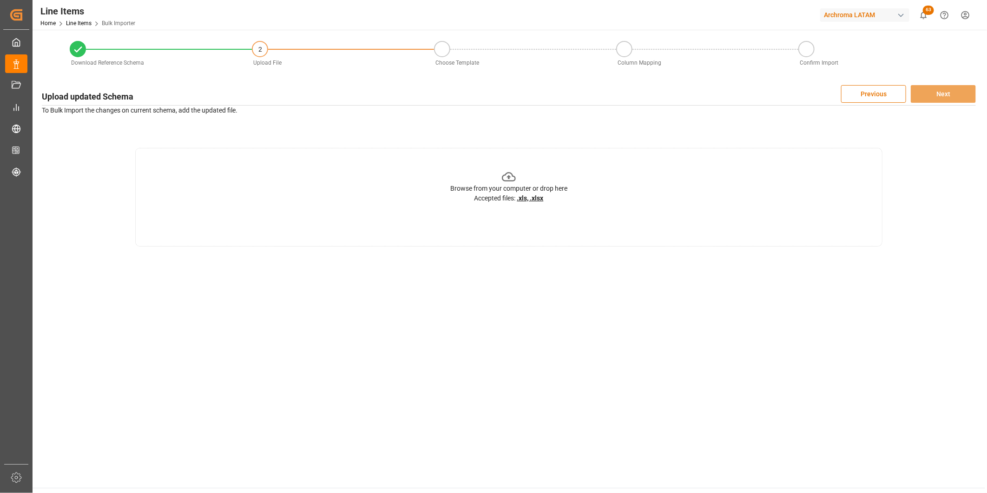
click at [556, 182] on div "Browse from your computer or drop here Accepted files: .xls, .xlsx" at bounding box center [508, 187] width 117 height 34
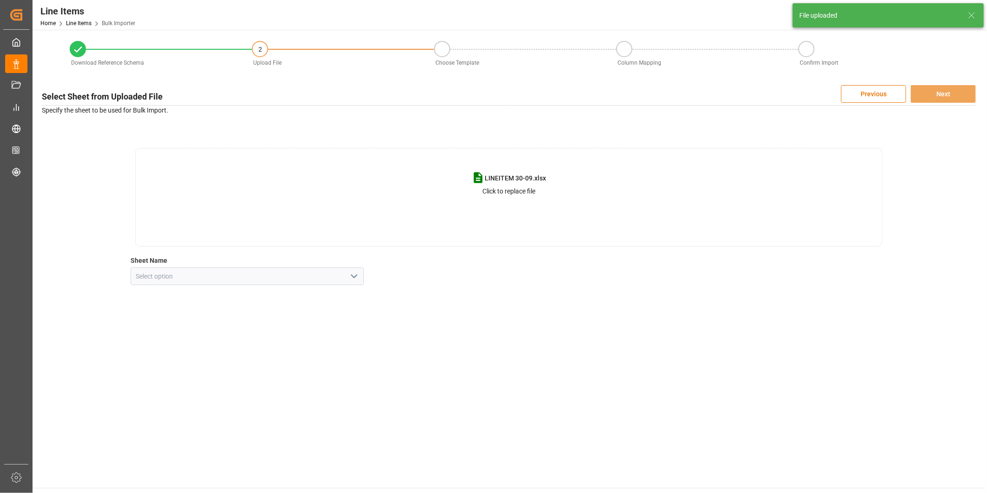
click at [347, 276] on button "open menu" at bounding box center [354, 276] width 14 height 14
click at [271, 299] on div "Hoja1" at bounding box center [247, 296] width 233 height 21
type input "Hoja1"
click at [943, 96] on button "Next" at bounding box center [943, 94] width 65 height 18
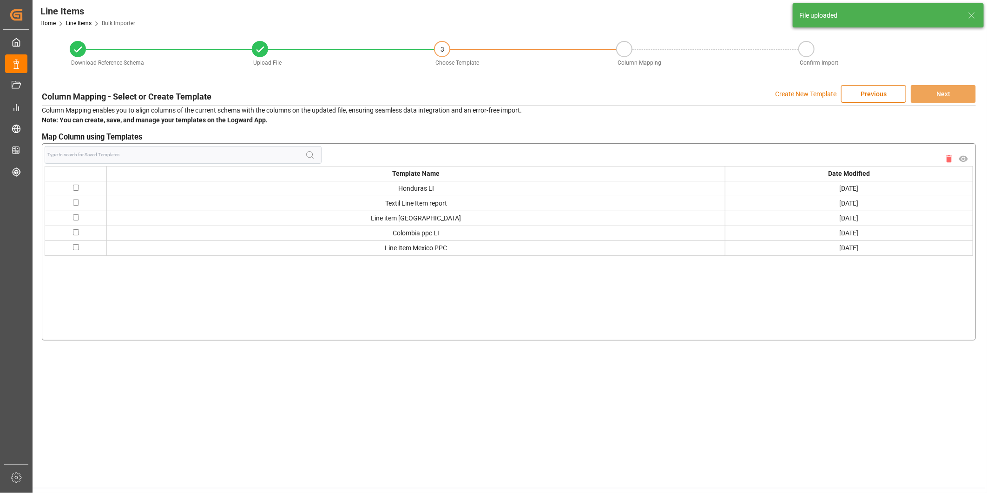
click at [806, 89] on p "Create New Template" at bounding box center [805, 94] width 61 height 18
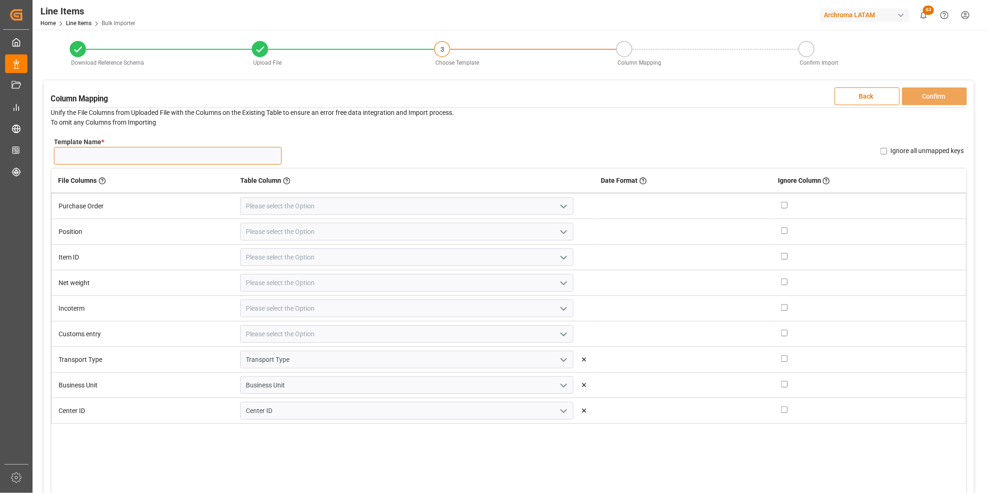
click at [229, 152] on input "Template Name *" at bounding box center [168, 156] width 228 height 18
type input "LINEITEM 30-09"
click at [558, 207] on icon "open menu" at bounding box center [563, 206] width 11 height 11
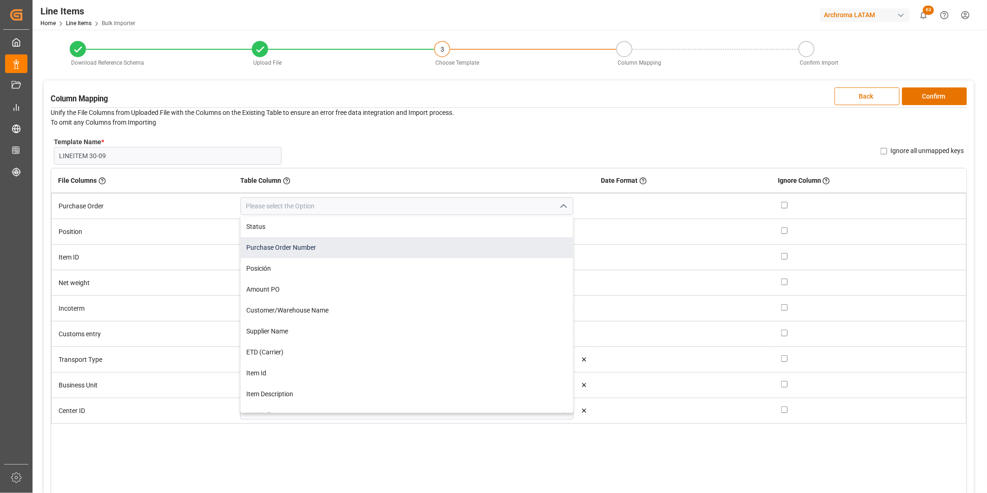
click at [366, 245] on div "Purchase Order Number" at bounding box center [407, 247] width 332 height 21
type input "Purchase Order Number"
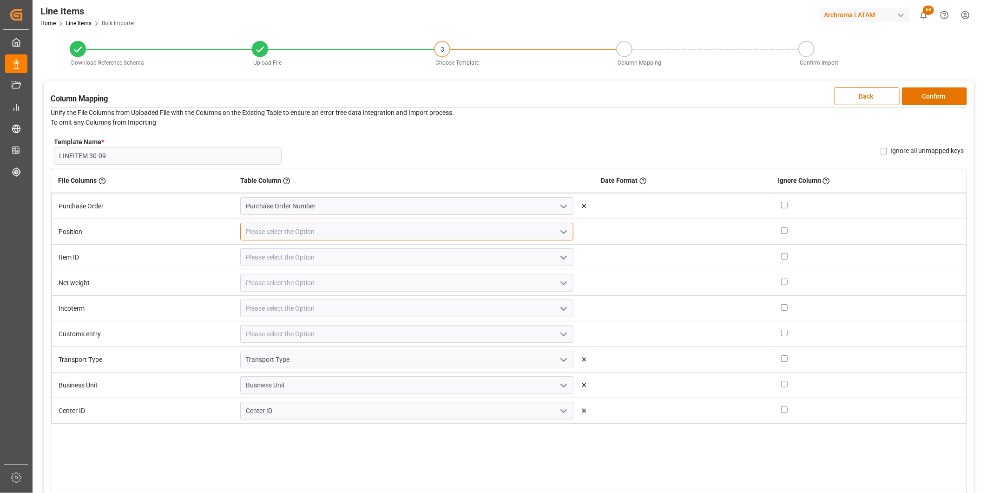
drag, startPoint x: 541, startPoint y: 233, endPoint x: 532, endPoint y: 239, distance: 11.0
click at [542, 233] on div at bounding box center [406, 232] width 333 height 18
click at [558, 235] on icon "open menu" at bounding box center [563, 231] width 11 height 11
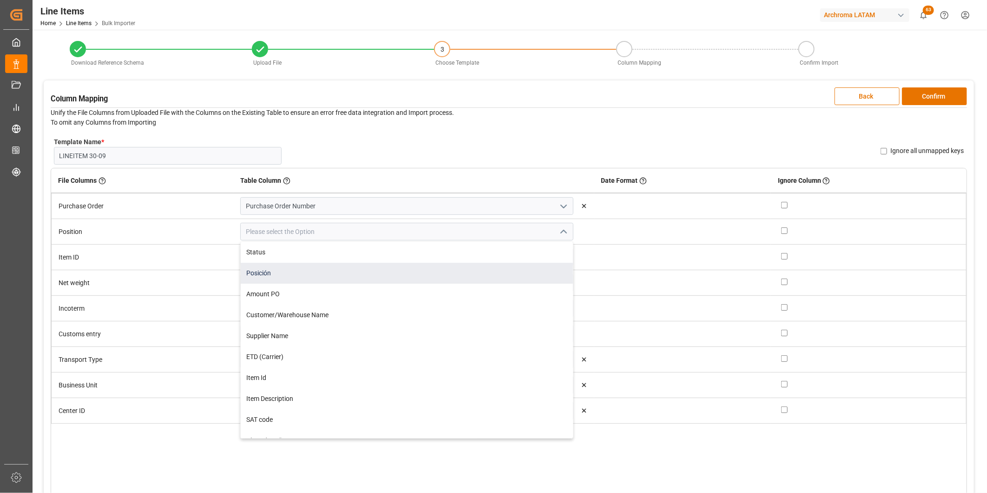
click at [337, 281] on div "Posición" at bounding box center [407, 273] width 332 height 21
type input "Posición"
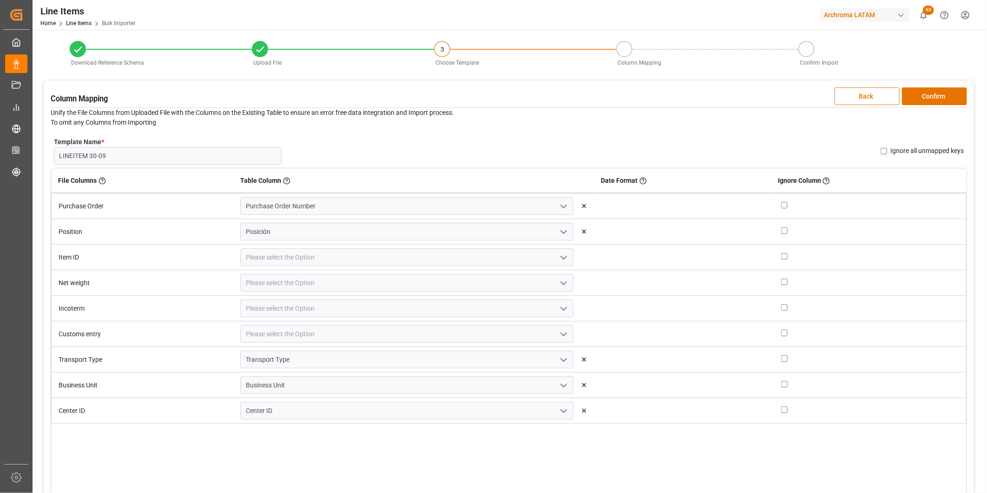
click at [558, 258] on icon "open menu" at bounding box center [563, 257] width 11 height 11
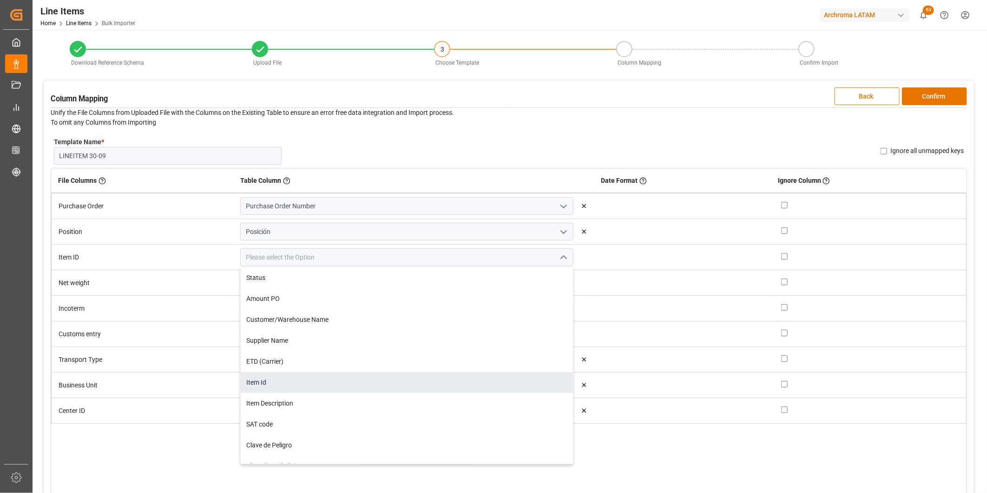
click at [315, 385] on div "Item Id" at bounding box center [407, 382] width 332 height 21
type input "Item Id"
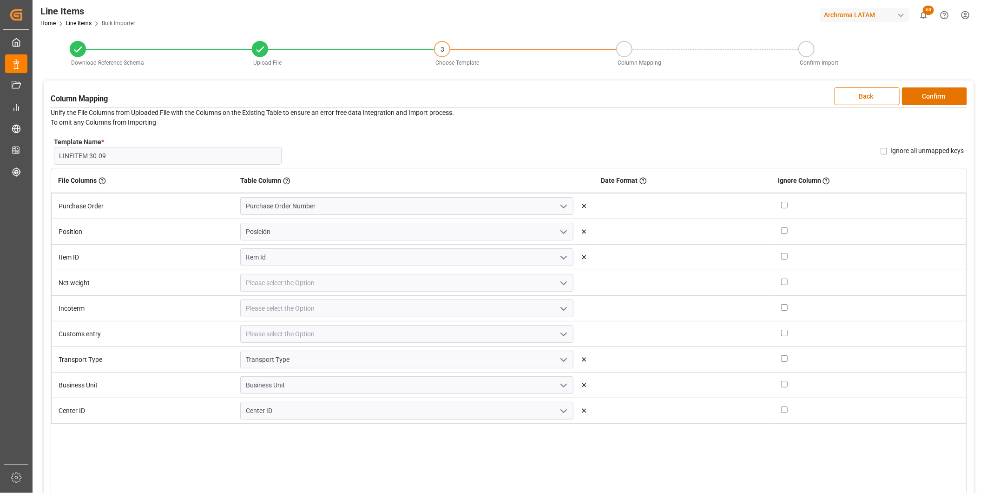
click at [556, 289] on button "open menu" at bounding box center [563, 283] width 14 height 14
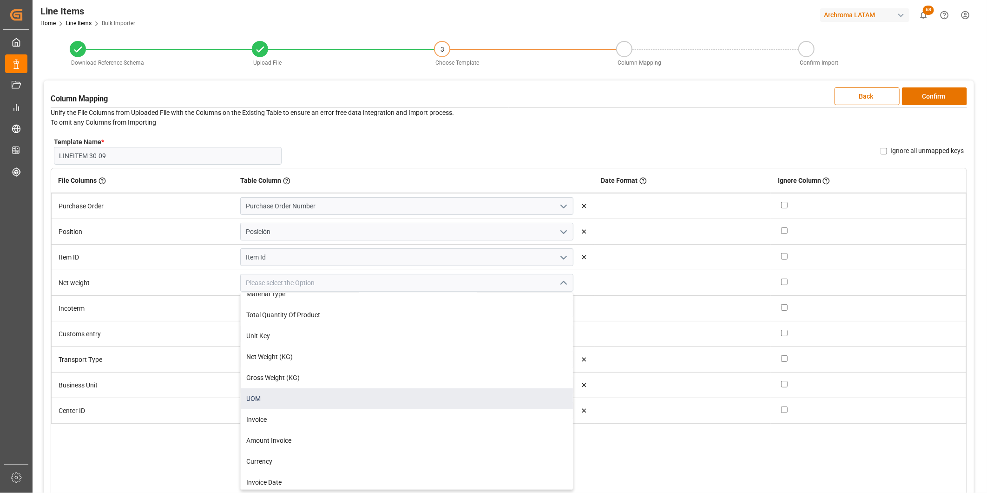
scroll to position [258, 0]
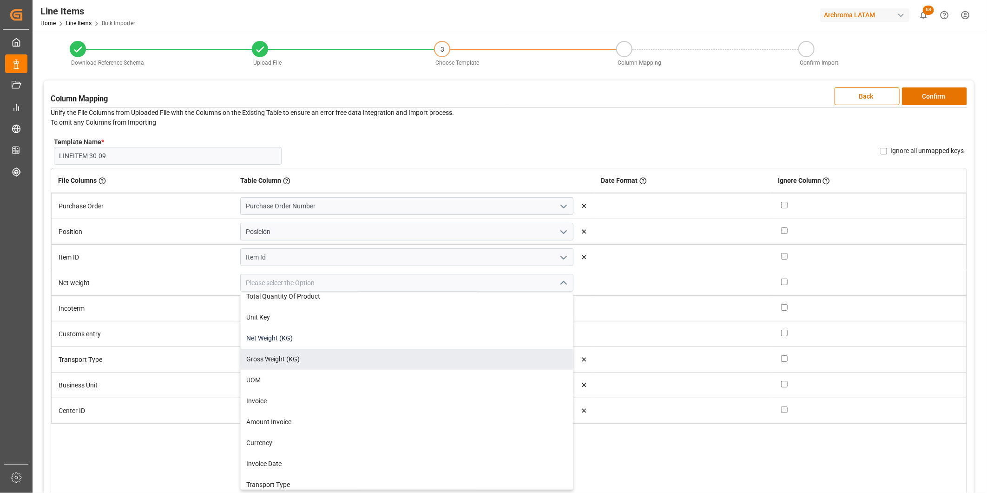
click at [308, 345] on div "Net Weight (KG)" at bounding box center [407, 338] width 332 height 21
type input "Net Weight (KG)"
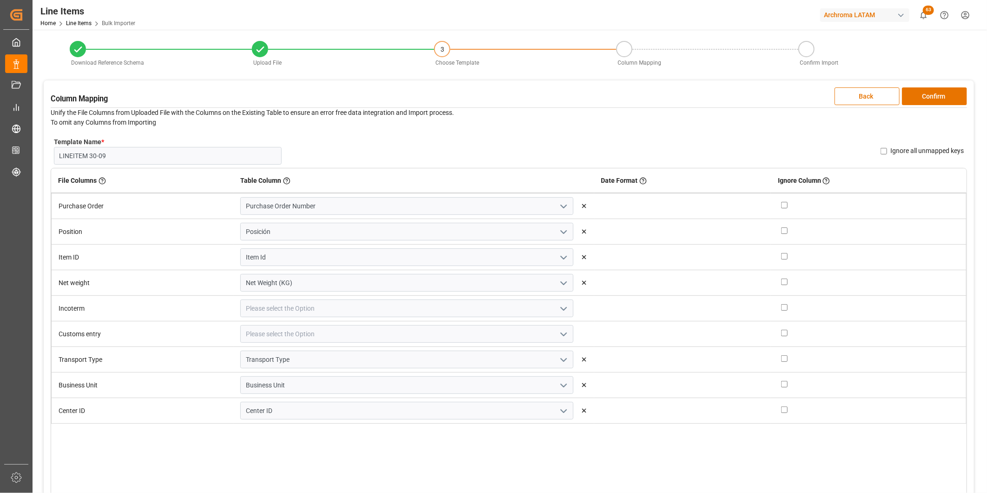
click at [558, 308] on icon "open menu" at bounding box center [563, 308] width 11 height 11
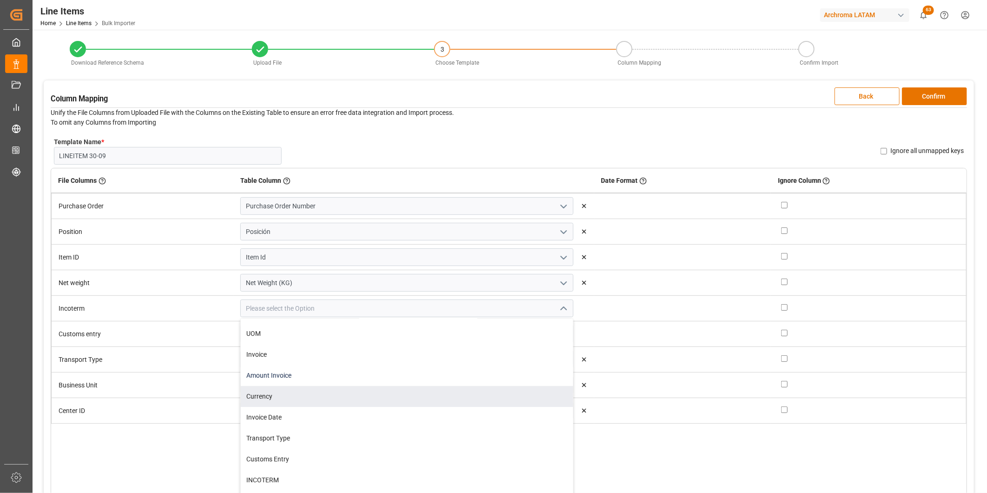
scroll to position [310, 0]
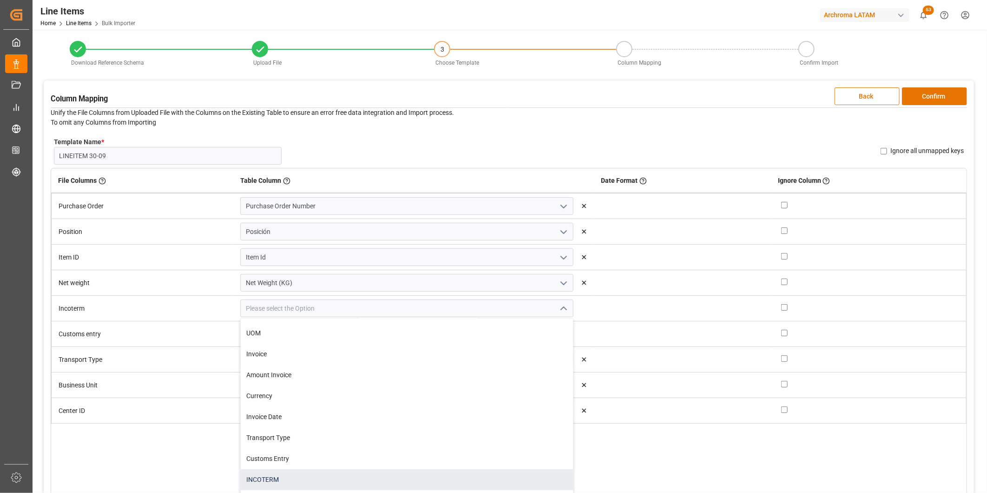
click at [322, 475] on div "INCOTERM" at bounding box center [407, 479] width 332 height 21
type input "INCOTERM"
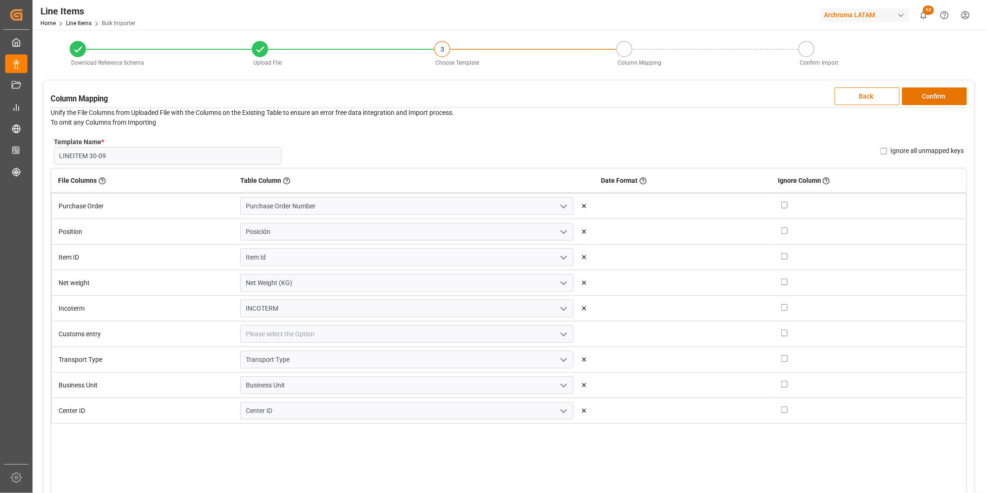
click at [558, 337] on icon "open menu" at bounding box center [563, 334] width 11 height 11
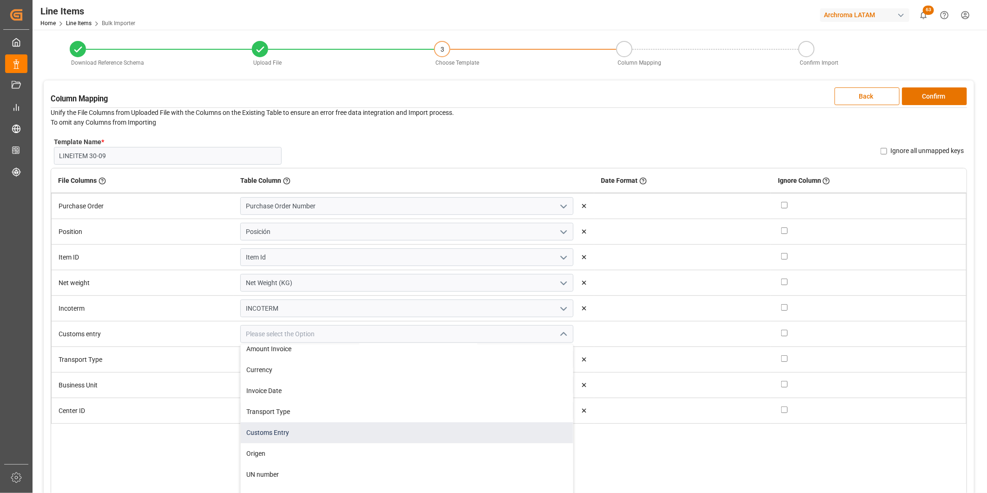
click at [361, 427] on div "Customs Entry" at bounding box center [407, 432] width 332 height 21
type input "Customs Entry"
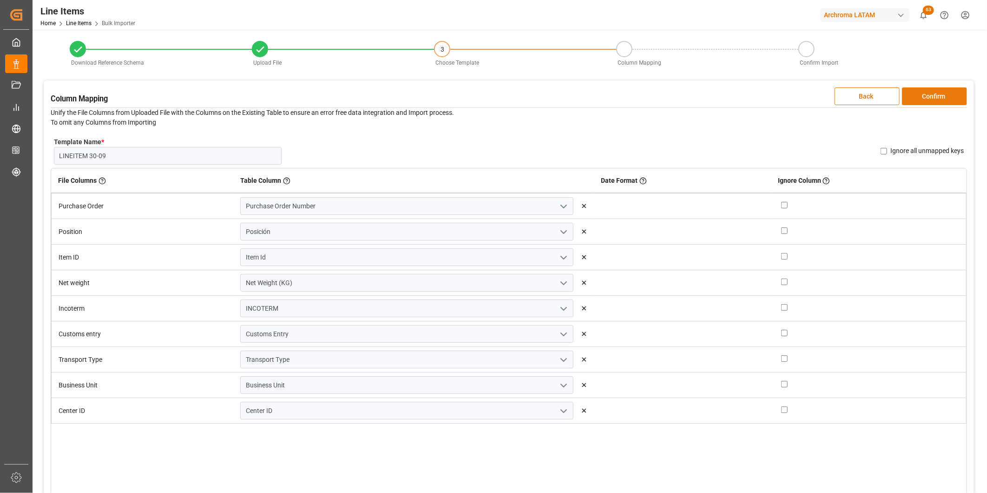
click at [921, 93] on button "Confirm" at bounding box center [934, 96] width 65 height 18
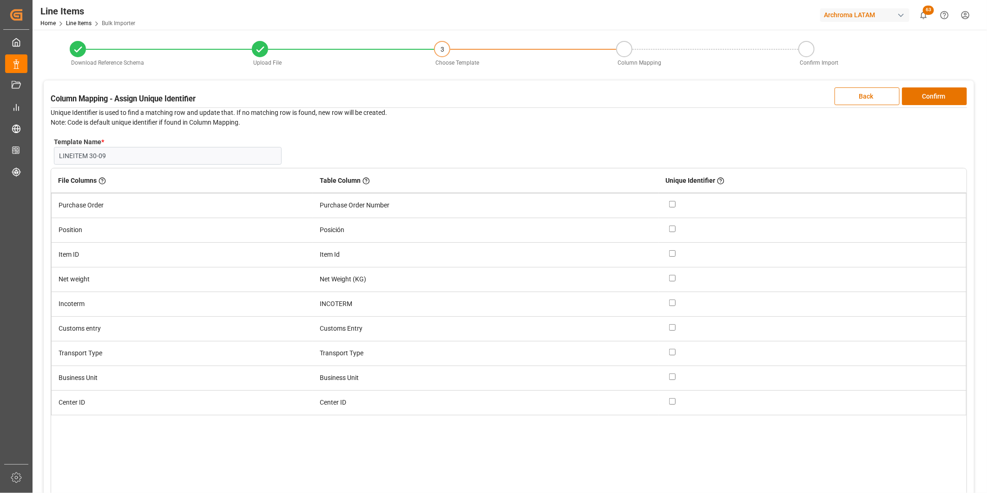
click at [672, 204] on input "checkbox" at bounding box center [672, 204] width 7 height 7
checkbox input "true"
click at [674, 228] on input "checkbox" at bounding box center [672, 228] width 7 height 7
checkbox input "true"
click at [949, 90] on button "Confirm" at bounding box center [934, 96] width 65 height 18
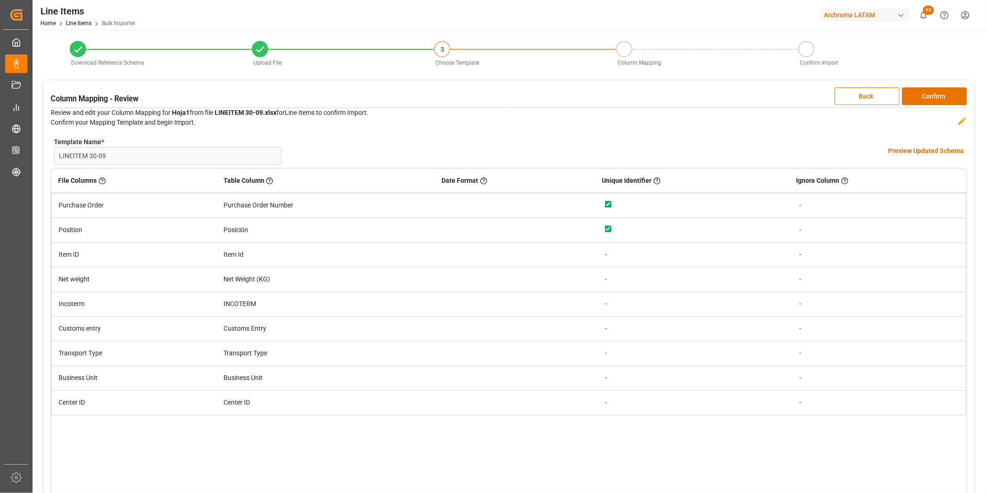
click at [901, 151] on h4 "Preview Updated Schema" at bounding box center [926, 151] width 76 height 10
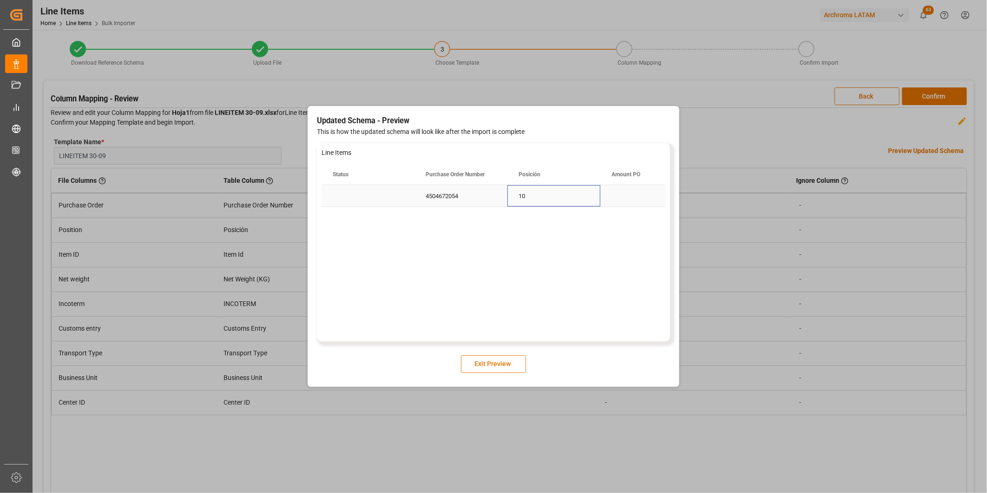
click at [583, 205] on div "10" at bounding box center [554, 195] width 93 height 21
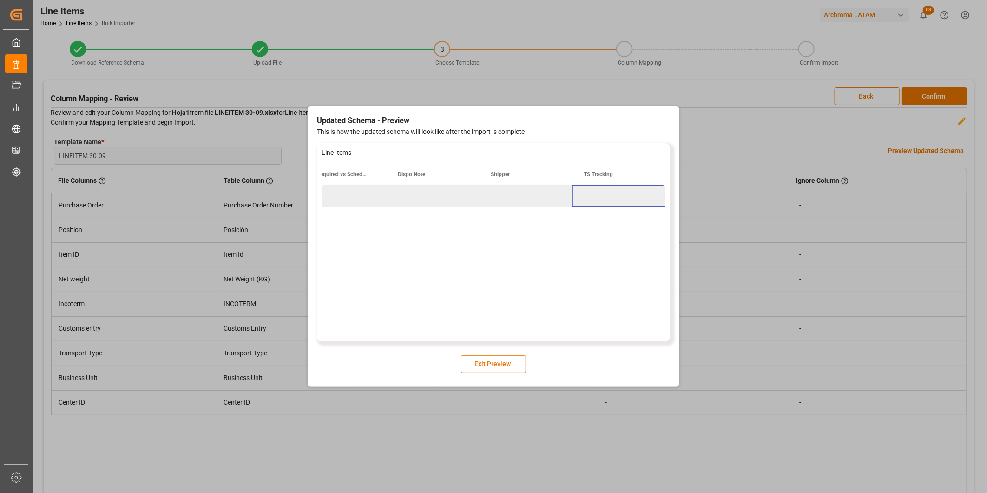
scroll to position [0, 4862]
drag, startPoint x: 509, startPoint y: 362, endPoint x: 640, endPoint y: 277, distance: 156.7
click at [509, 362] on button "Exit Preview" at bounding box center [493, 364] width 65 height 18
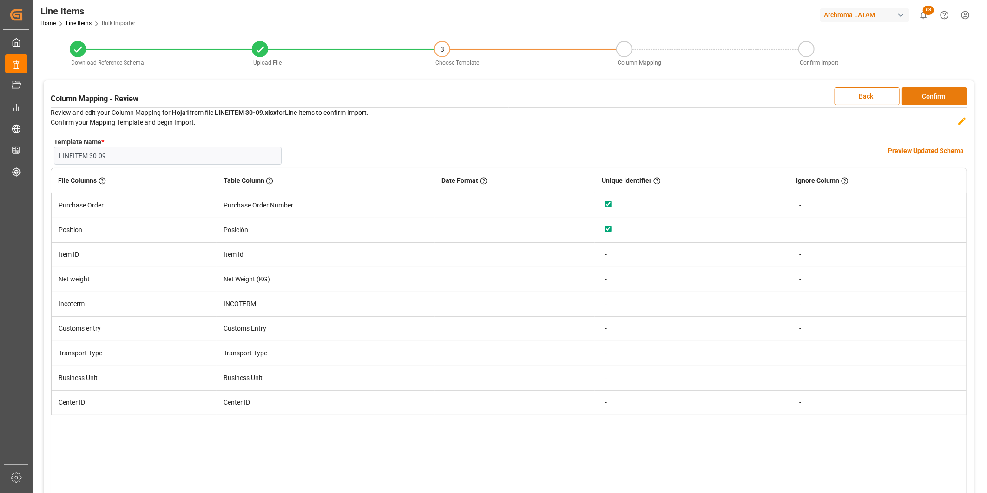
click at [915, 98] on button "Confirm" at bounding box center [934, 96] width 65 height 18
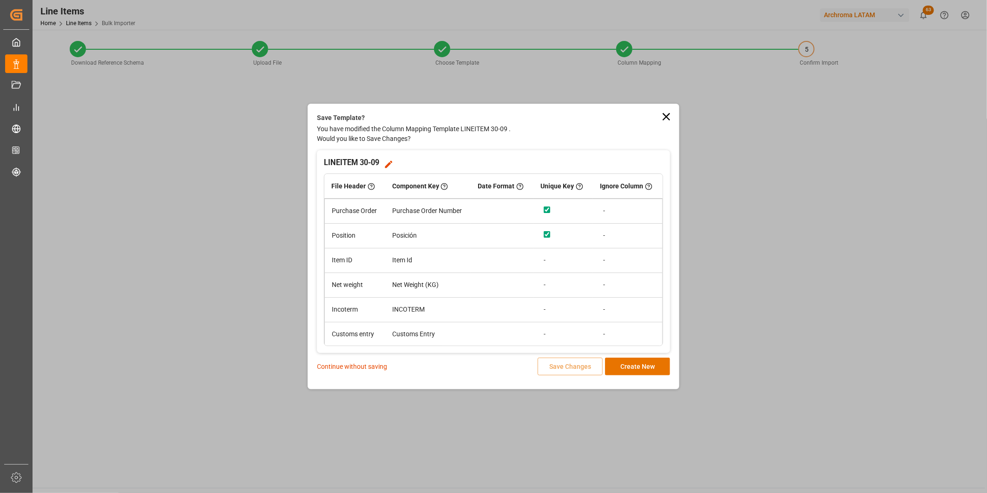
click at [350, 365] on p "Continue without saving" at bounding box center [352, 367] width 70 height 10
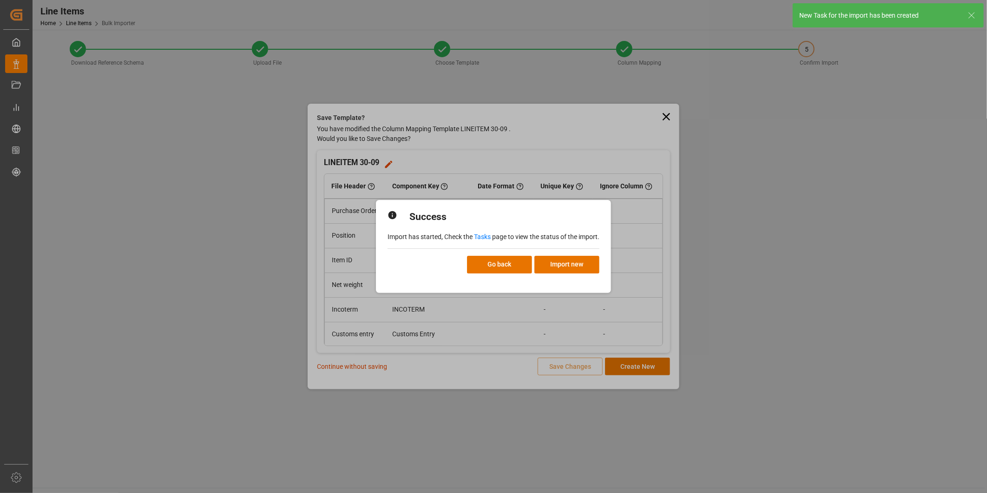
click at [484, 236] on link "Tasks" at bounding box center [482, 236] width 17 height 7
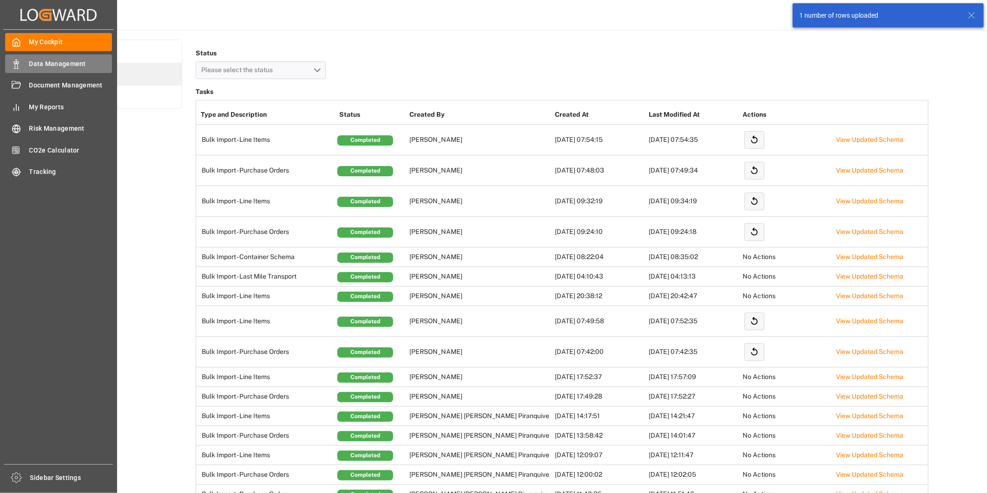
click at [28, 65] on div "Data Management Data Management" at bounding box center [58, 63] width 107 height 18
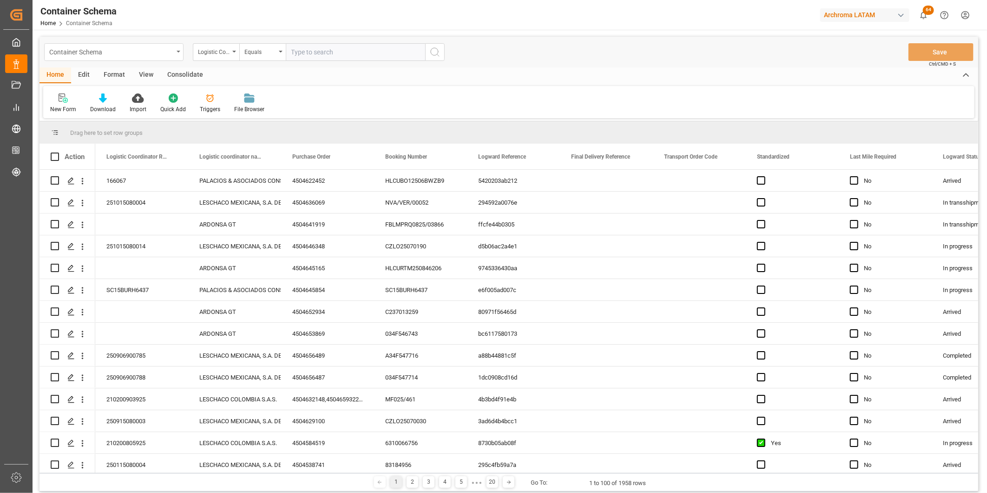
click at [177, 55] on div "Container Schema" at bounding box center [113, 52] width 139 height 18
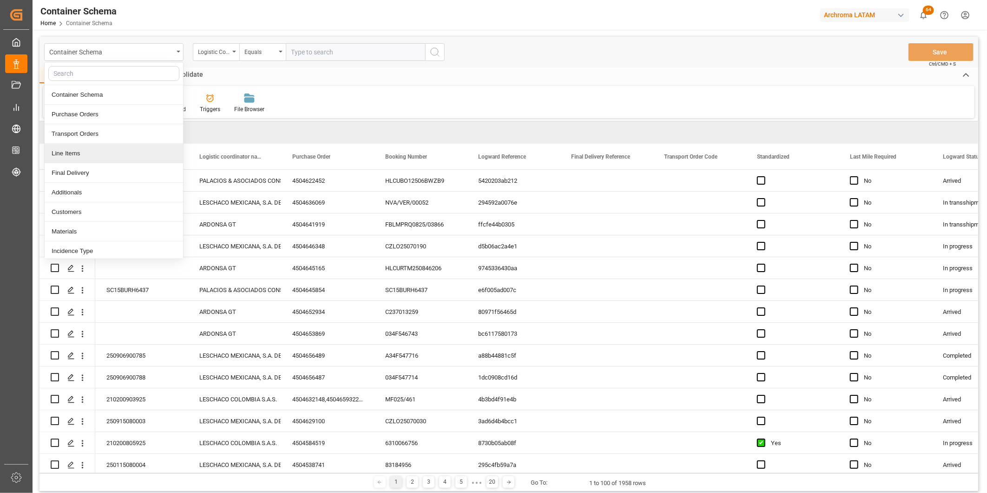
click at [102, 146] on div "Line Items" at bounding box center [114, 154] width 139 height 20
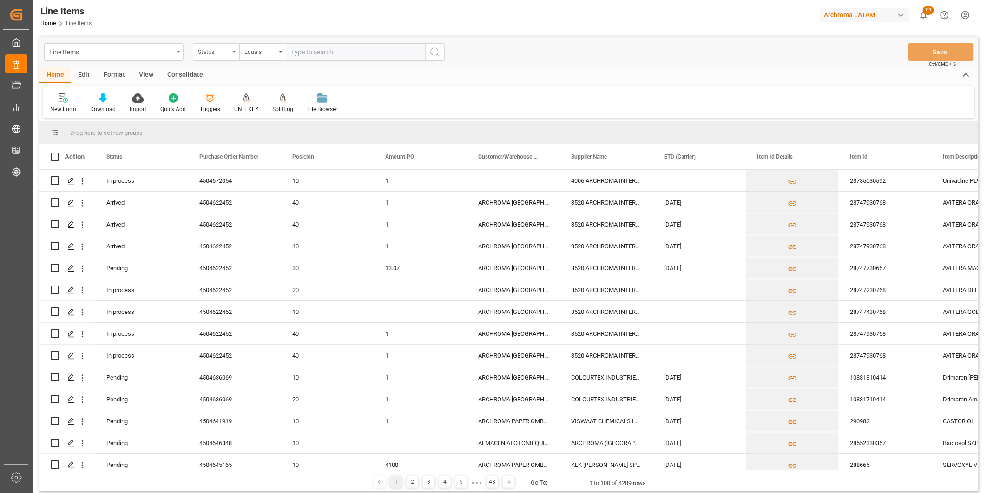
click at [221, 54] on div "Status" at bounding box center [214, 51] width 32 height 11
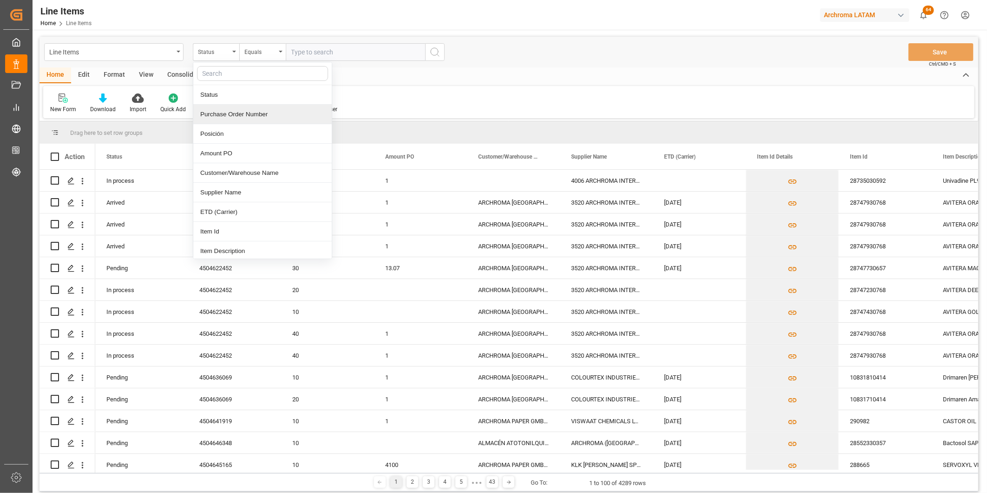
click at [231, 115] on div "Purchase Order Number" at bounding box center [262, 115] width 139 height 20
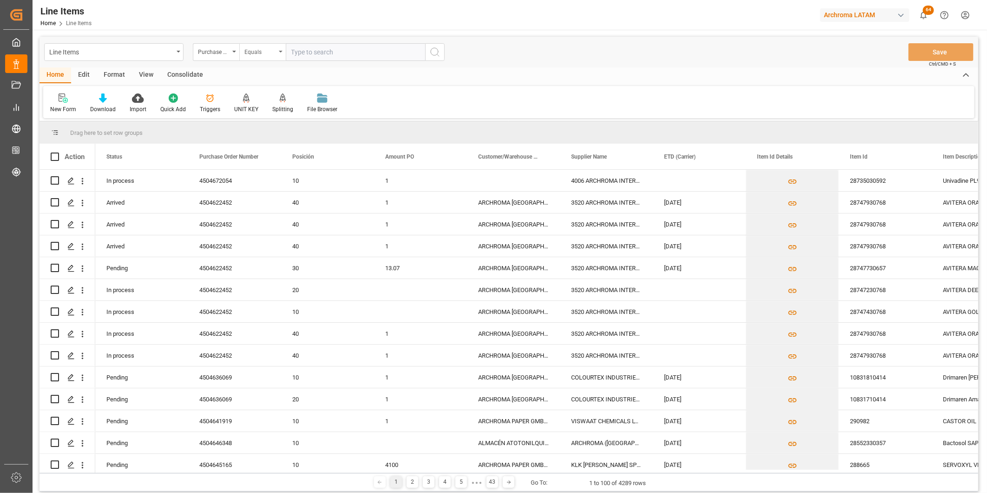
click at [263, 53] on div "Equals" at bounding box center [261, 51] width 32 height 11
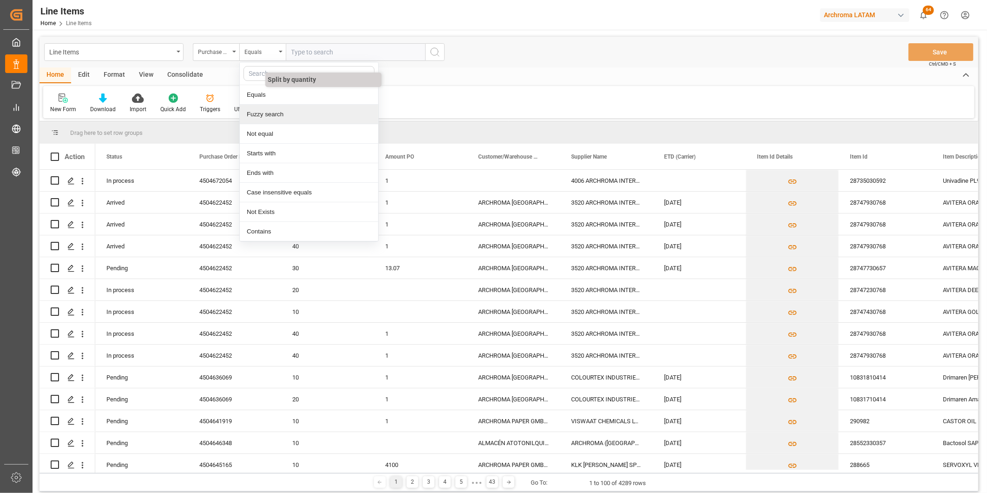
click at [275, 110] on div "Fuzzy search" at bounding box center [309, 115] width 139 height 20
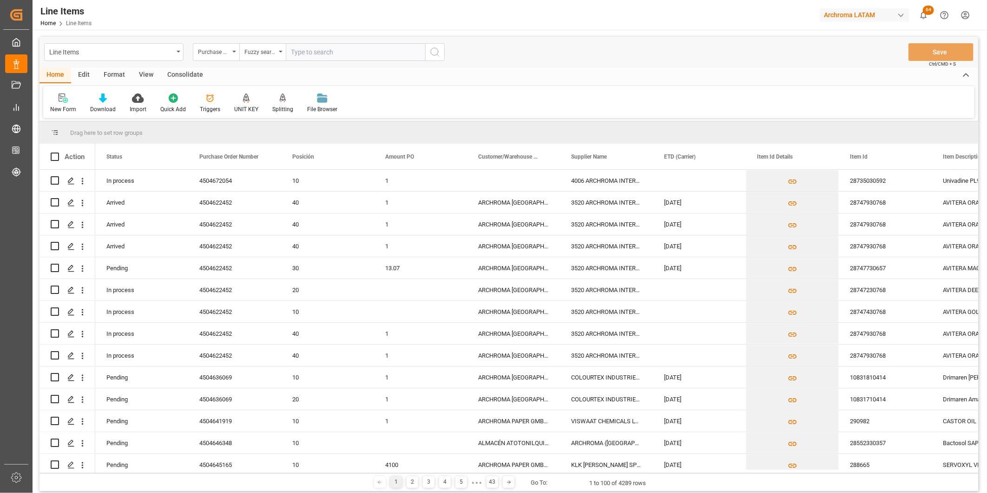
paste input "4504672054"
type input "4504672054"
click at [437, 49] on icon "search button" at bounding box center [435, 51] width 11 height 11
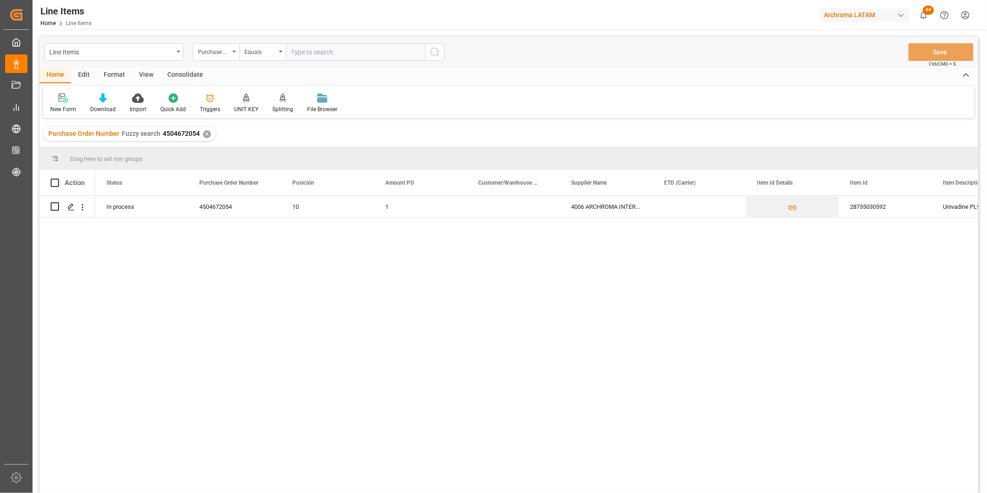
click at [209, 136] on div "Purchase Order Number Fuzzy search 4504672054 ✕" at bounding box center [130, 134] width 172 height 14
click at [207, 135] on div "✕" at bounding box center [207, 134] width 8 height 8
